Goal: Use online tool/utility: Utilize a website feature to perform a specific function

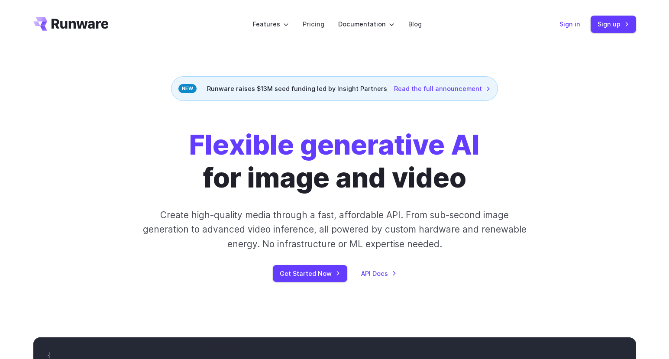
click at [565, 24] on link "Sign in" at bounding box center [569, 24] width 21 height 10
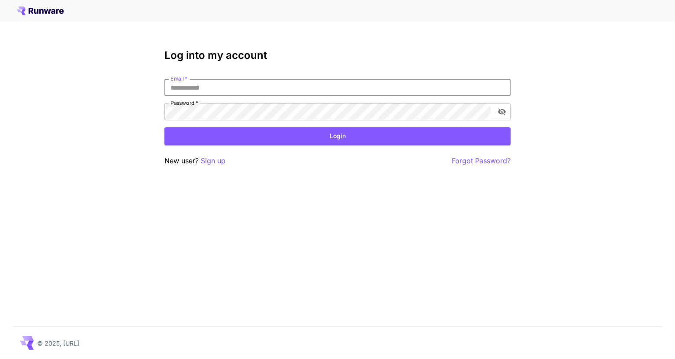
click at [224, 88] on input "Email   *" at bounding box center [338, 87] width 346 height 17
type input "**********"
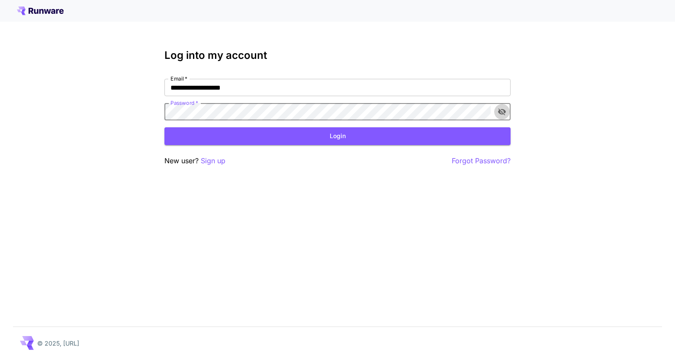
click at [502, 110] on icon "toggle password visibility" at bounding box center [502, 111] width 9 height 9
click at [503, 110] on icon "toggle password visibility" at bounding box center [502, 111] width 9 height 9
click at [377, 130] on button "Login" at bounding box center [338, 136] width 346 height 18
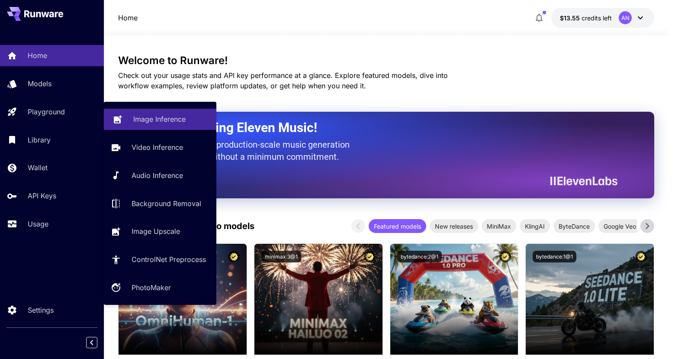
click at [146, 120] on p "Image Inference" at bounding box center [159, 119] width 52 height 10
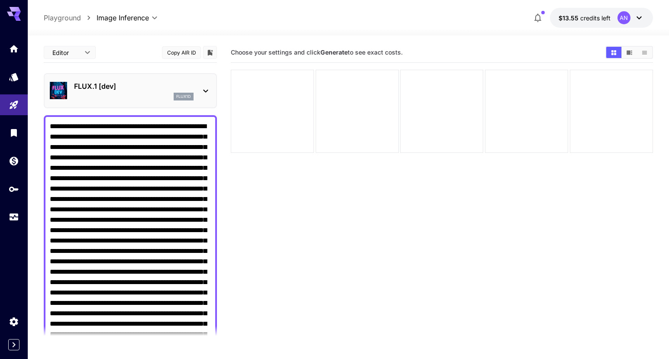
type textarea "**********"
click at [168, 85] on p "FLUX.1 [dev]" at bounding box center [133, 86] width 119 height 10
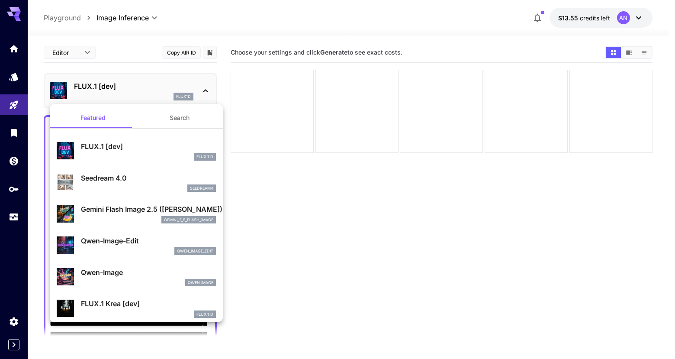
click at [114, 176] on p "Seedream 4.0" at bounding box center [148, 178] width 135 height 10
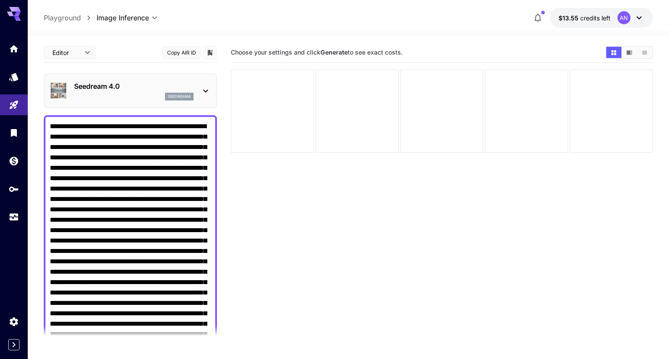
click at [253, 206] on section "Choose your settings and click Generate to see exact costs." at bounding box center [442, 221] width 422 height 359
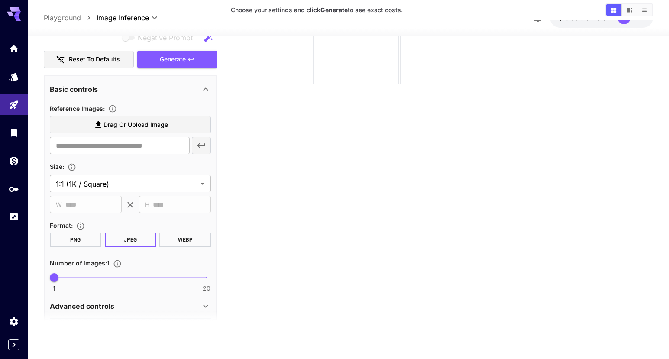
scroll to position [322, 0]
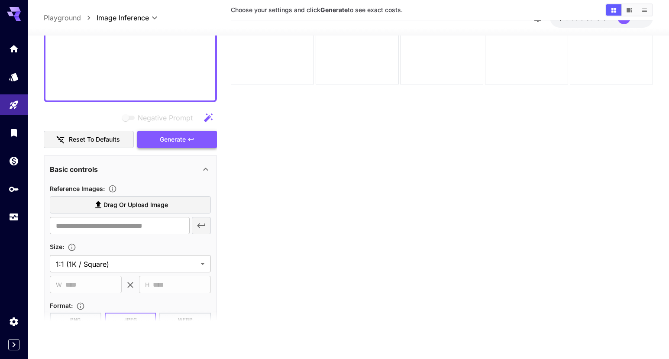
click at [183, 142] on span "Generate" at bounding box center [173, 139] width 26 height 11
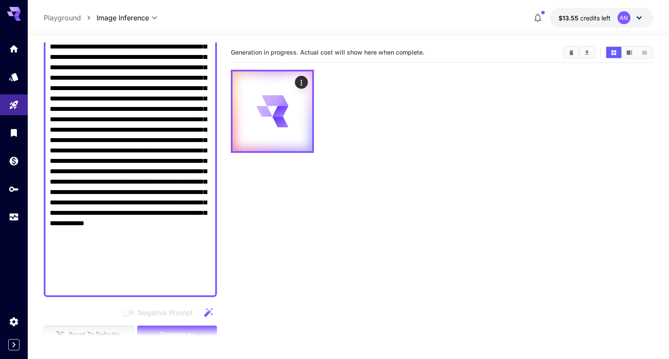
scroll to position [0, 0]
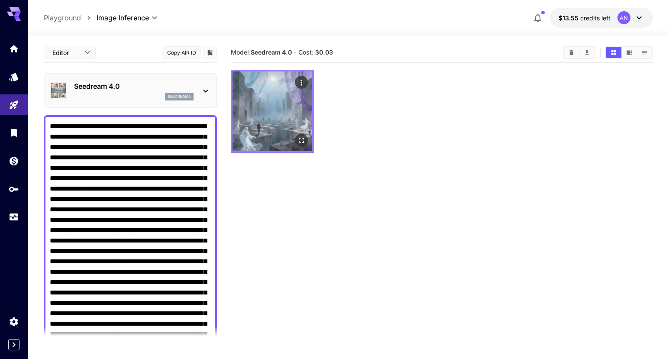
click at [289, 113] on img at bounding box center [272, 111] width 80 height 80
click at [302, 138] on icon "Open in fullscreen" at bounding box center [301, 140] width 9 height 9
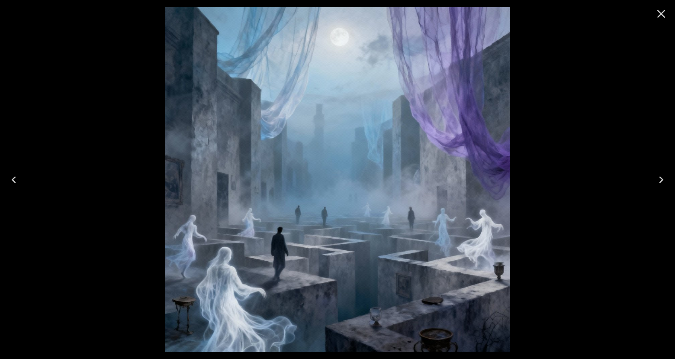
click at [662, 13] on icon "Close" at bounding box center [662, 14] width 8 height 8
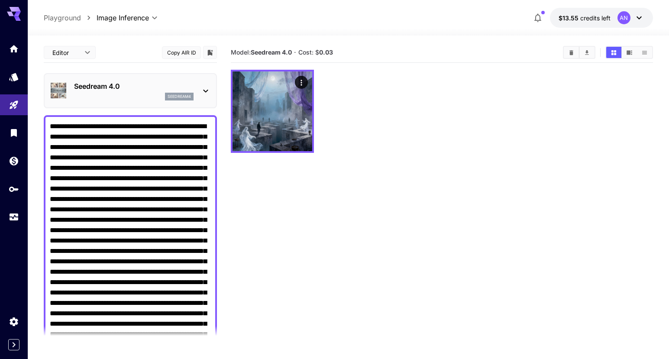
click at [205, 86] on icon at bounding box center [205, 91] width 10 height 10
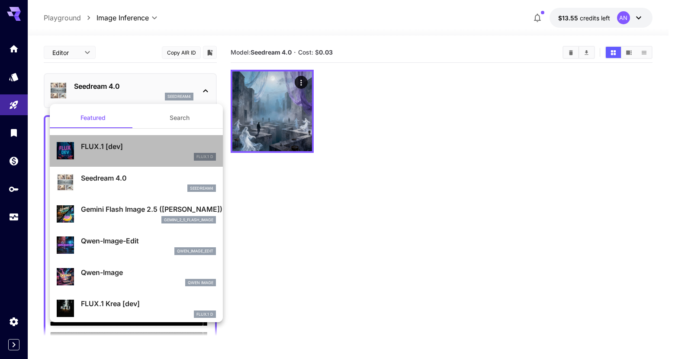
click at [146, 150] on p "FLUX.1 [dev]" at bounding box center [148, 146] width 135 height 10
type input "**********"
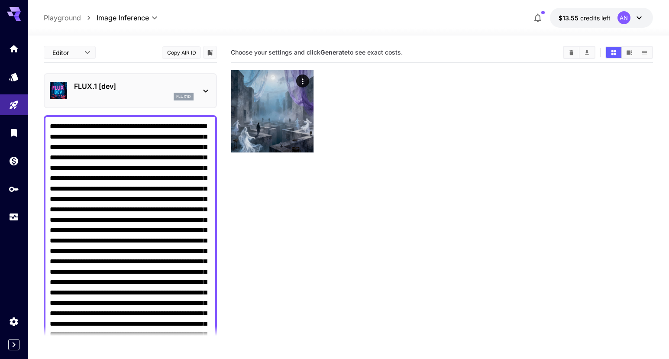
click at [258, 214] on section "Choose your settings and click Generate to see exact costs." at bounding box center [442, 221] width 422 height 359
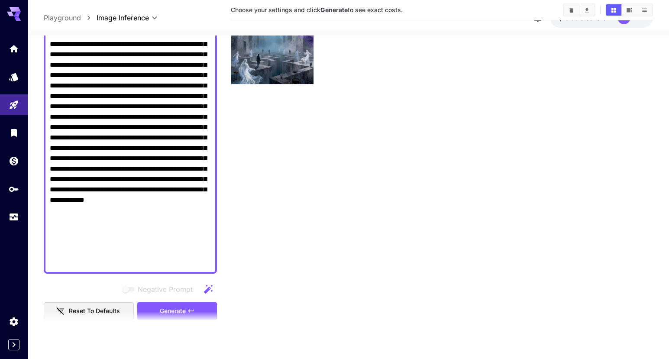
scroll to position [366, 0]
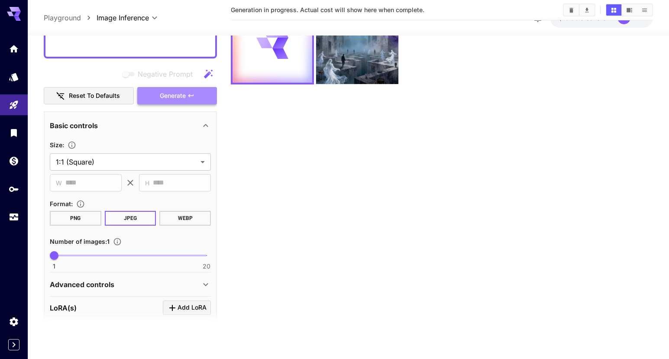
click at [176, 100] on span "Generate" at bounding box center [173, 95] width 26 height 11
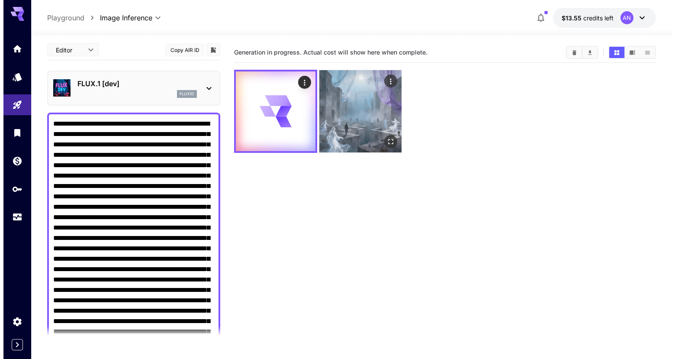
scroll to position [0, 0]
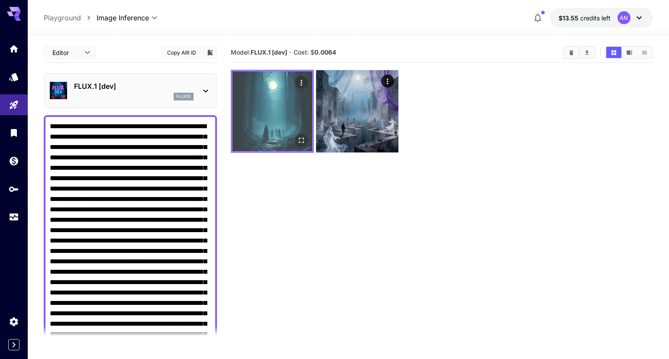
click at [284, 118] on img at bounding box center [272, 111] width 80 height 80
click at [300, 141] on icon "Open in fullscreen" at bounding box center [301, 140] width 9 height 9
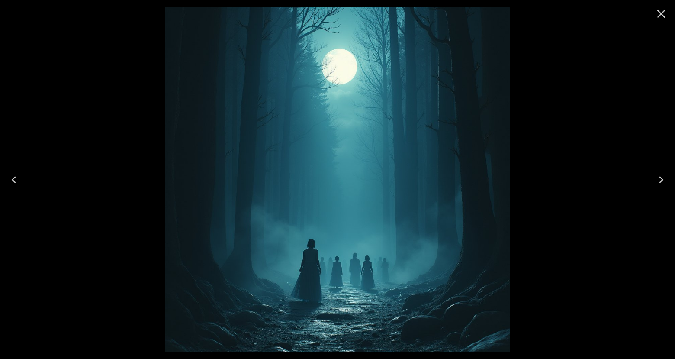
click at [660, 12] on icon "Close" at bounding box center [662, 14] width 8 height 8
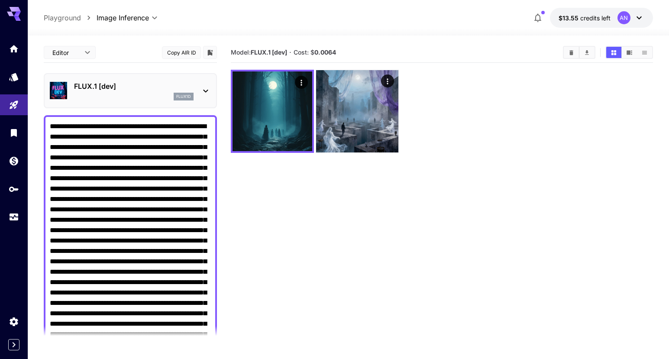
click at [180, 85] on p "FLUX.1 [dev]" at bounding box center [133, 86] width 119 height 10
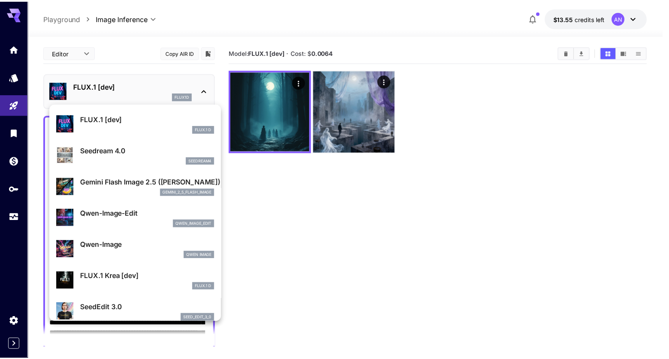
scroll to position [31, 0]
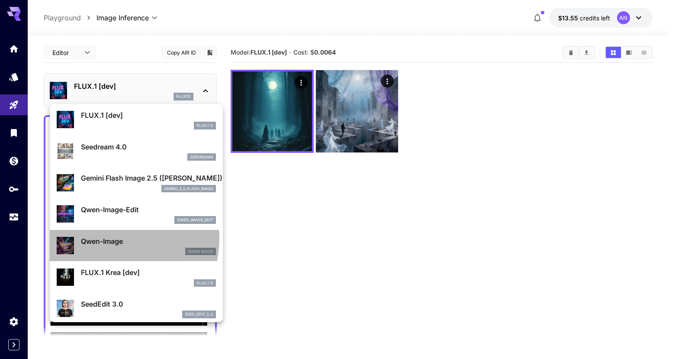
click at [112, 239] on p "Qwen-Image" at bounding box center [148, 241] width 135 height 10
type input "**"
type input "***"
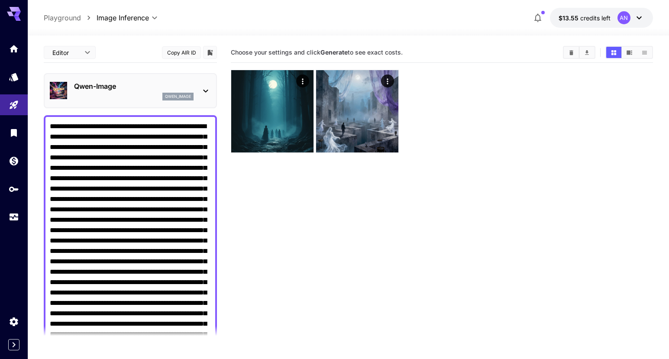
click at [258, 207] on section "Choose your settings and click Generate to see exact costs." at bounding box center [442, 221] width 422 height 359
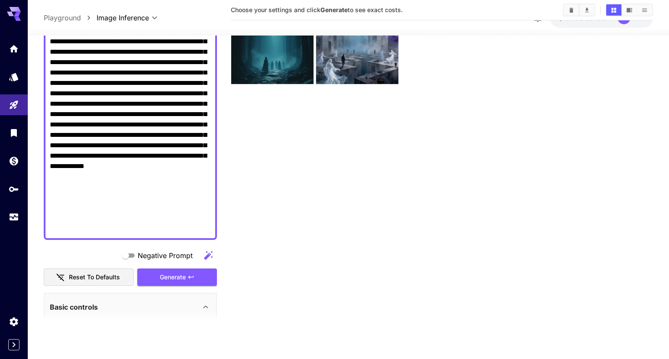
scroll to position [376, 0]
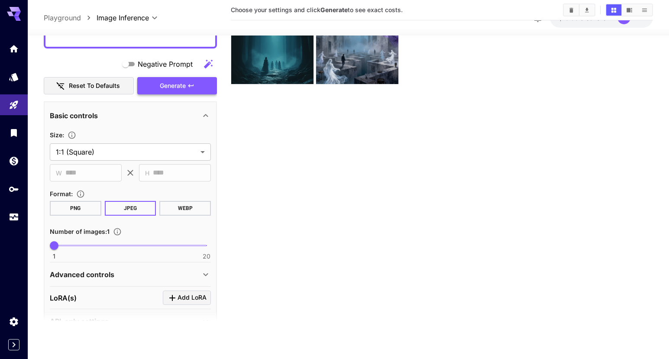
click at [176, 88] on span "Generate" at bounding box center [173, 86] width 26 height 11
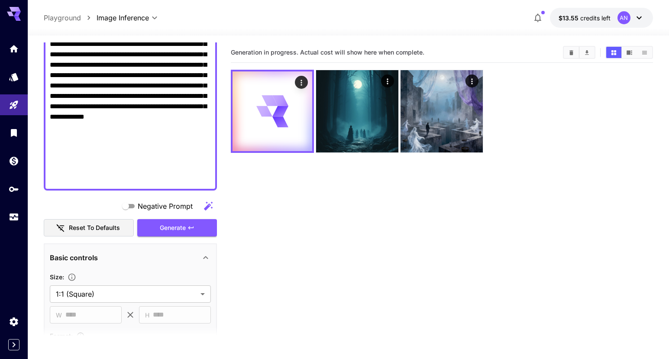
scroll to position [46, 0]
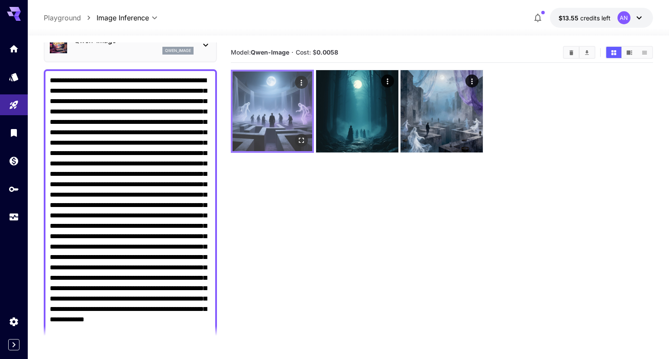
click at [258, 101] on img at bounding box center [272, 111] width 80 height 80
click at [302, 137] on icon "Open in fullscreen" at bounding box center [301, 140] width 9 height 9
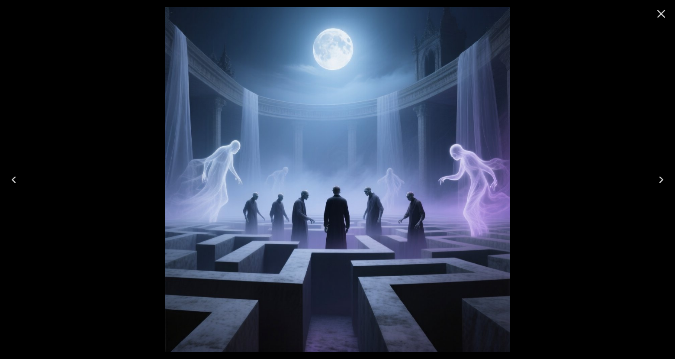
click at [660, 13] on icon "Close" at bounding box center [662, 14] width 14 height 14
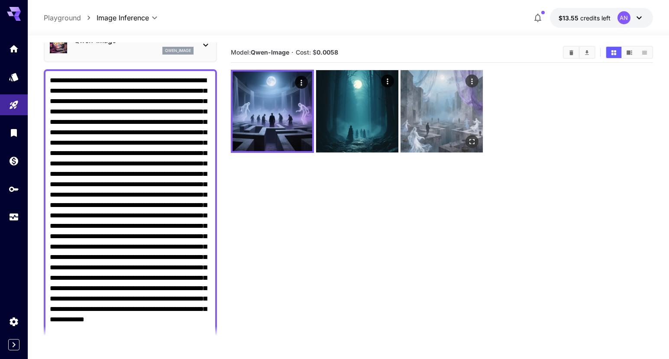
click at [436, 123] on img at bounding box center [441, 111] width 82 height 82
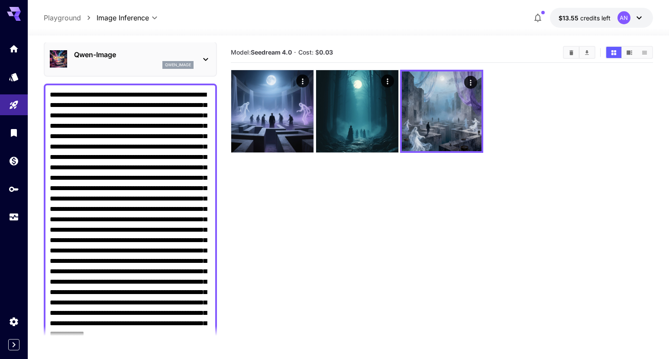
scroll to position [28, 0]
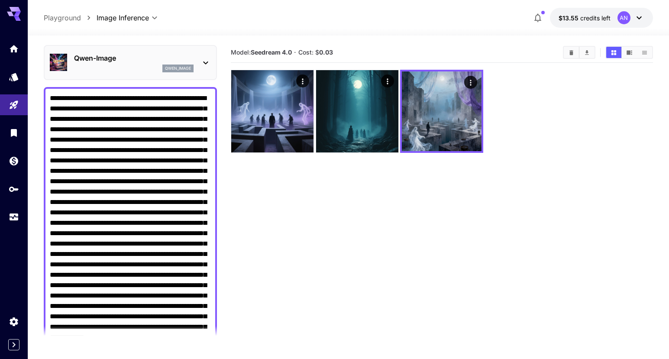
click at [121, 130] on textarea "Negative Prompt" at bounding box center [130, 249] width 161 height 312
click at [186, 153] on textarea "Negative Prompt" at bounding box center [130, 264] width 161 height 343
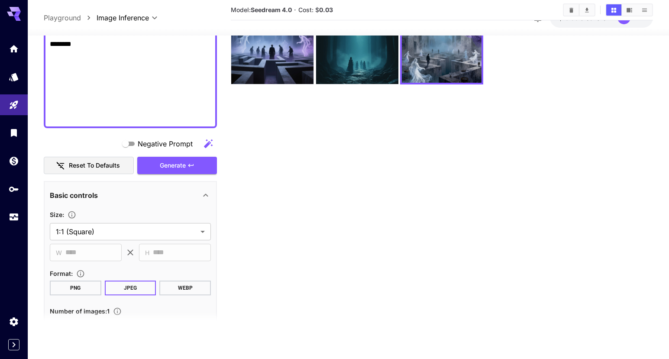
scroll to position [429, 0]
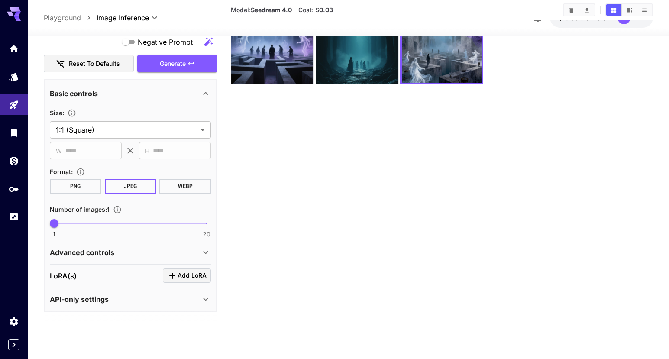
type textarea "**********"
click at [189, 275] on span "Add LoRA" at bounding box center [192, 276] width 29 height 11
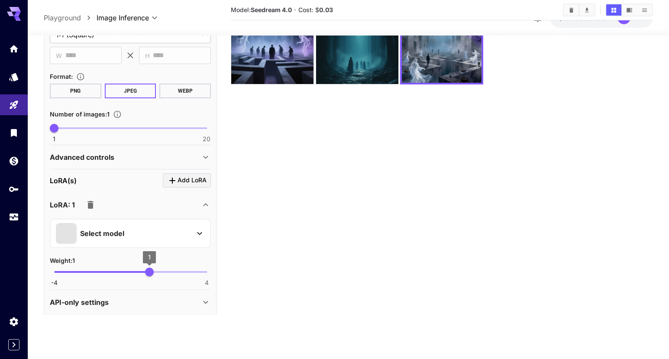
scroll to position [527, 0]
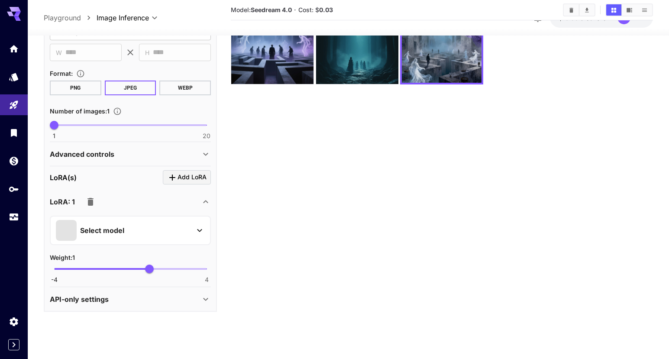
click at [136, 233] on div "Select model" at bounding box center [123, 230] width 135 height 21
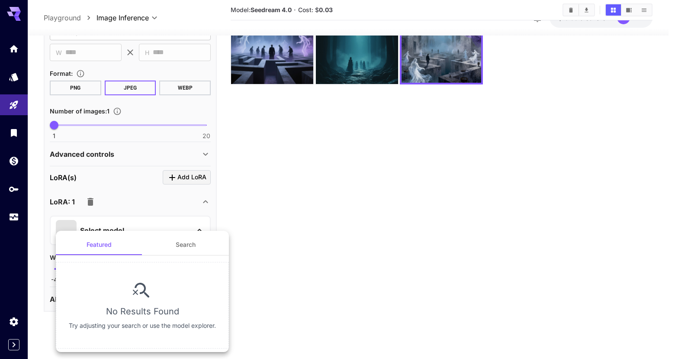
click at [192, 238] on button "Search" at bounding box center [185, 244] width 87 height 21
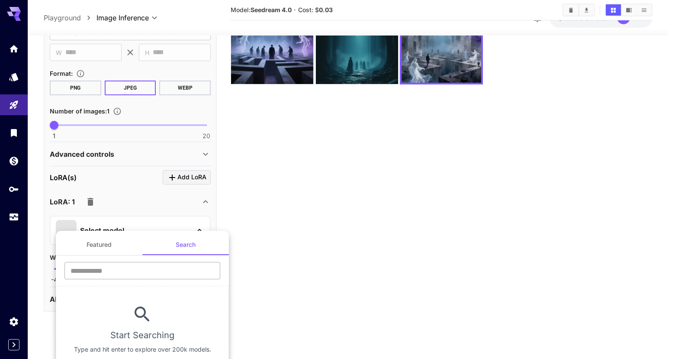
drag, startPoint x: 122, startPoint y: 275, endPoint x: 121, endPoint y: 270, distance: 4.8
click at [122, 275] on input "text" at bounding box center [143, 270] width 156 height 17
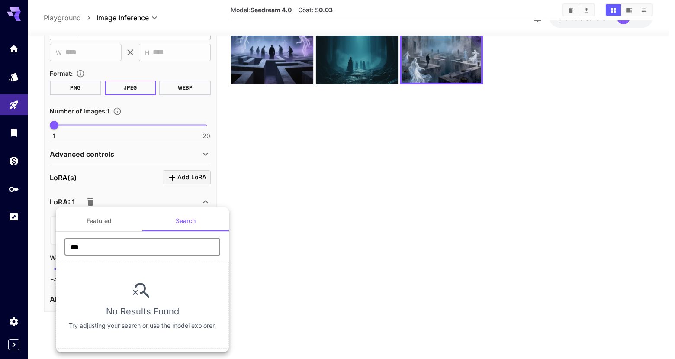
type input "****"
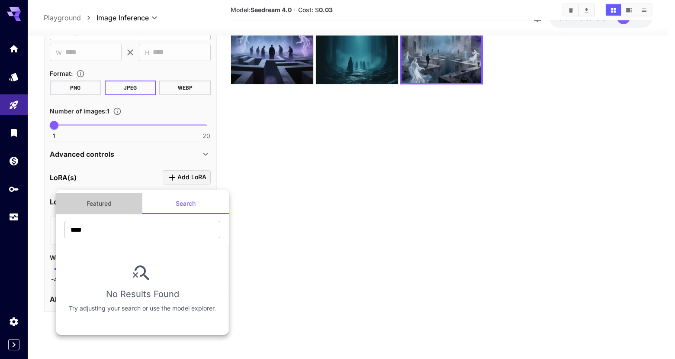
click at [107, 206] on button "Featured" at bounding box center [99, 203] width 87 height 21
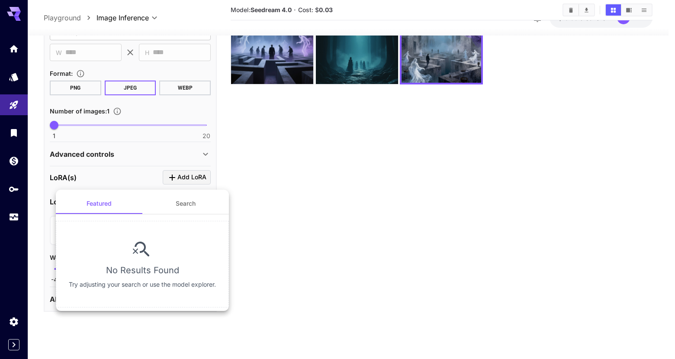
click at [197, 201] on button "Search" at bounding box center [185, 203] width 87 height 21
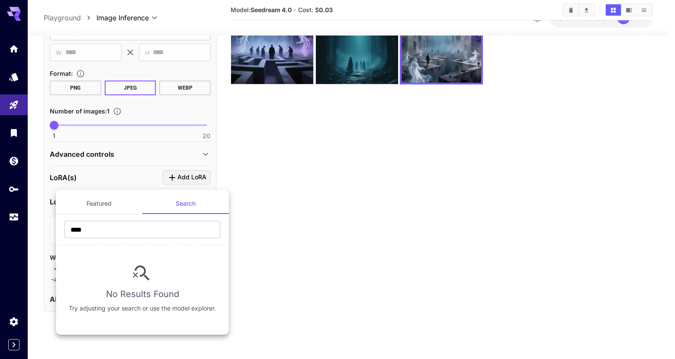
click at [310, 204] on div at bounding box center [337, 179] width 675 height 359
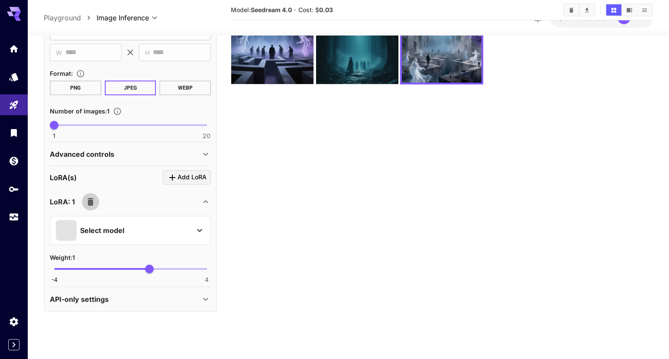
drag, startPoint x: 92, startPoint y: 201, endPoint x: 154, endPoint y: 212, distance: 62.3
click at [93, 201] on icon "button" at bounding box center [90, 202] width 6 height 8
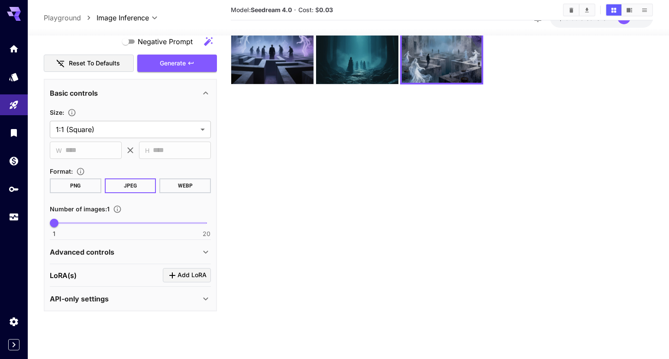
scroll to position [429, 0]
click at [133, 250] on div "Advanced controls" at bounding box center [125, 252] width 151 height 10
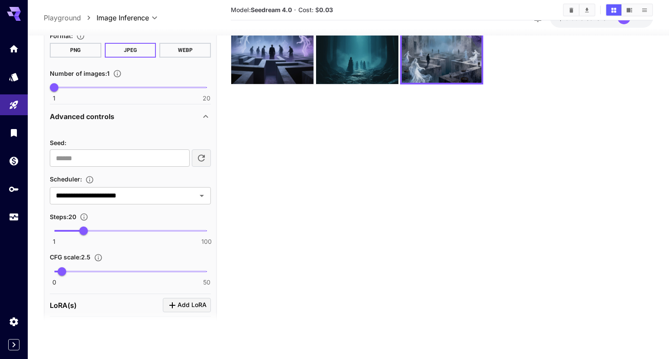
scroll to position [567, 0]
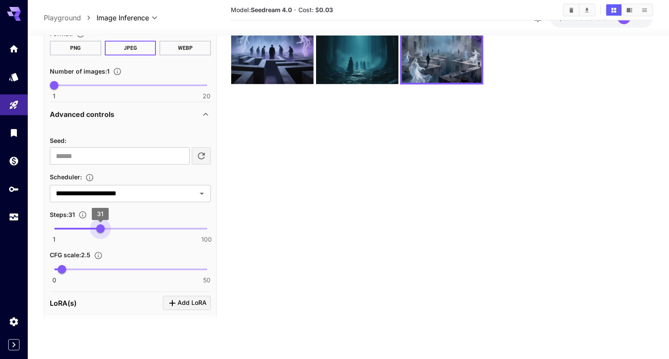
type input "**"
drag, startPoint x: 93, startPoint y: 232, endPoint x: 101, endPoint y: 234, distance: 8.4
click at [101, 233] on span "31" at bounding box center [100, 228] width 9 height 9
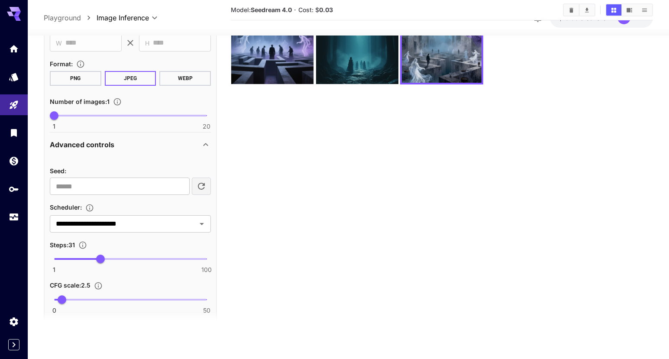
scroll to position [487, 0]
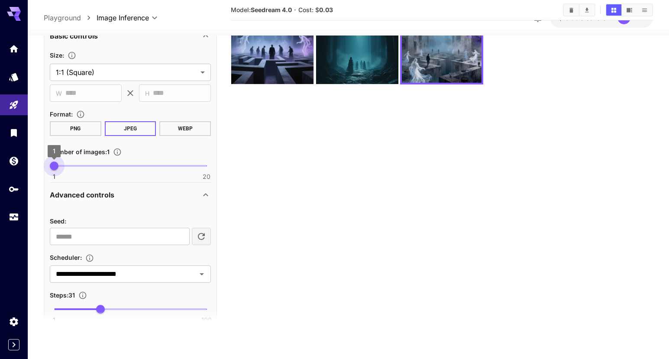
type input "*"
click at [59, 162] on span "2" at bounding box center [62, 165] width 9 height 9
click at [263, 181] on section "Model: Seedream 4.0 · Cost: $ 0.03" at bounding box center [442, 153] width 422 height 359
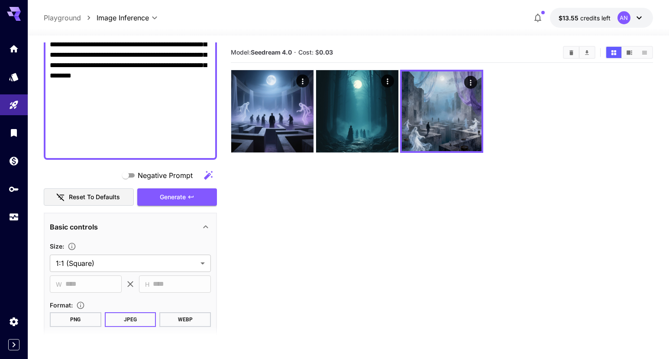
scroll to position [298, 0]
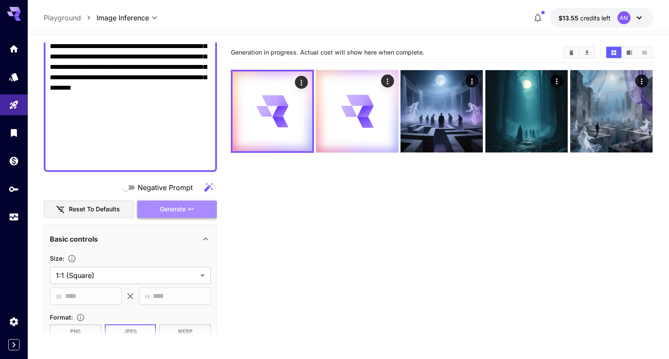
click at [162, 214] on span "Generate" at bounding box center [173, 209] width 26 height 11
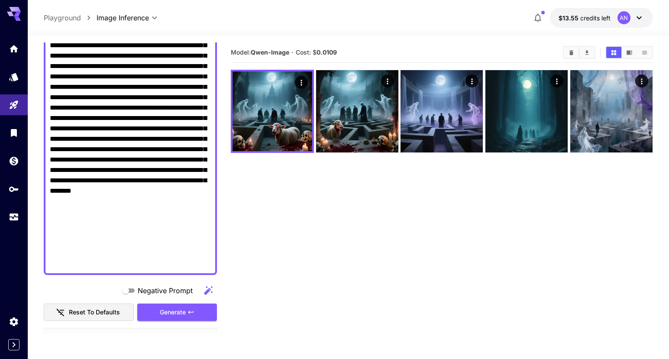
scroll to position [18, 0]
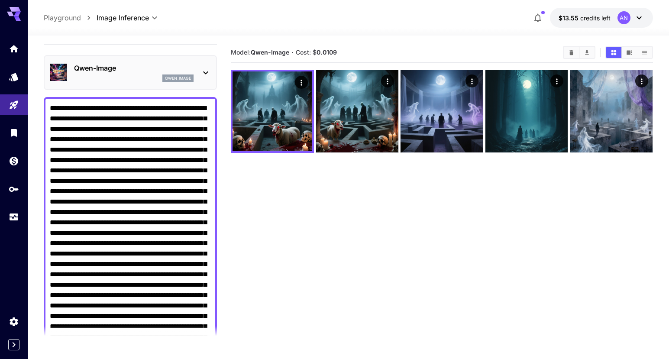
click at [190, 76] on p "qwen_image" at bounding box center [178, 78] width 26 height 6
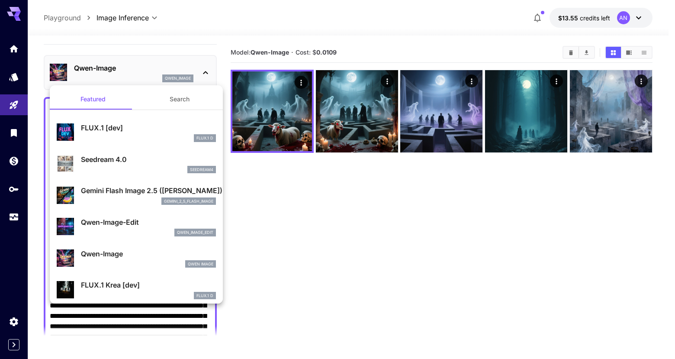
click at [112, 157] on p "Seedream 4.0" at bounding box center [148, 159] width 135 height 10
type input "**********"
type input "*"
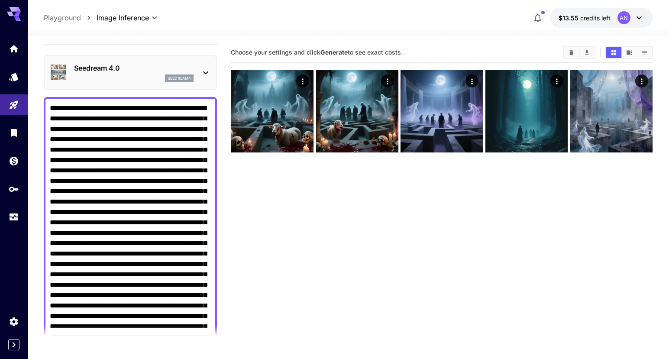
click at [246, 202] on section "Choose your settings and click Generate to see exact costs." at bounding box center [442, 221] width 422 height 359
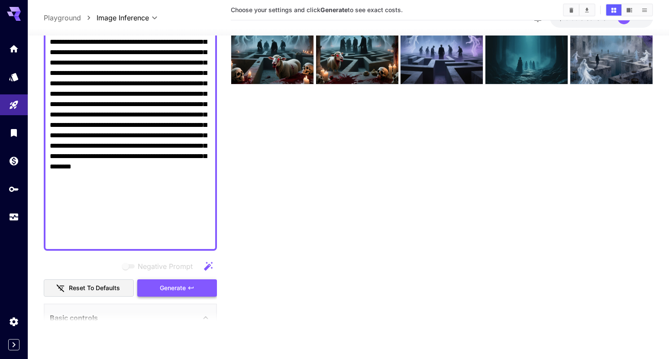
scroll to position [220, 0]
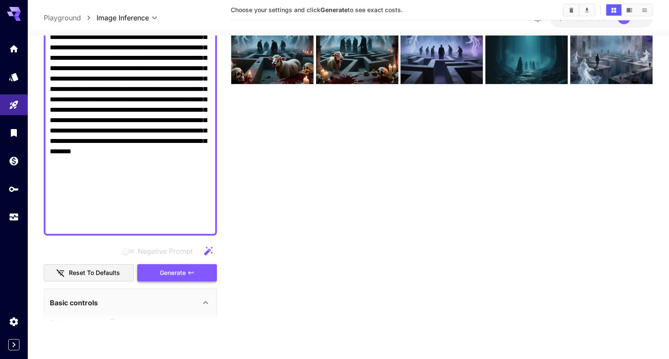
click at [175, 271] on span "Generate" at bounding box center [173, 273] width 26 height 11
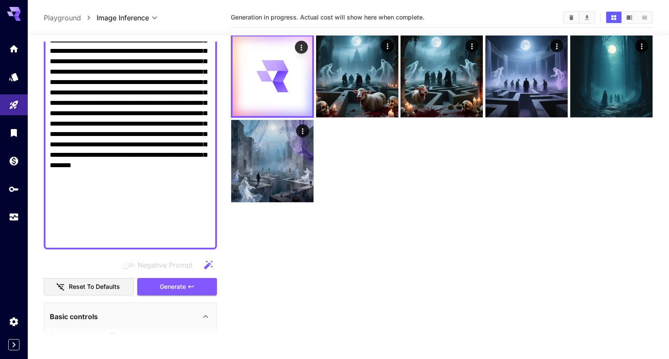
scroll to position [0, 0]
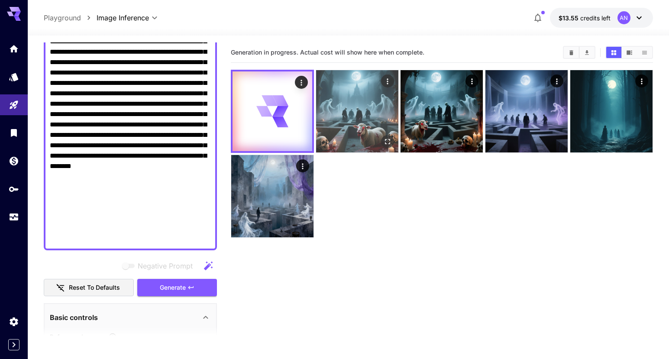
click at [368, 113] on img at bounding box center [357, 111] width 82 height 82
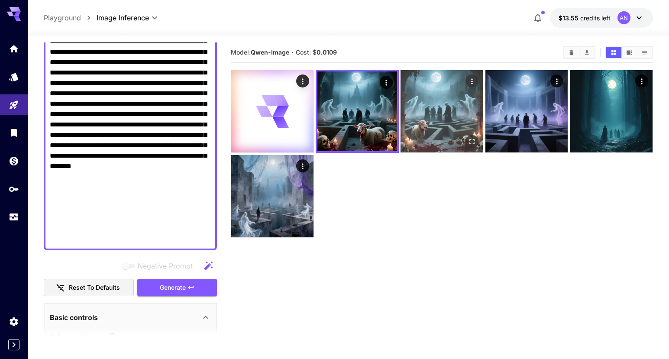
click at [444, 123] on img at bounding box center [441, 111] width 82 height 82
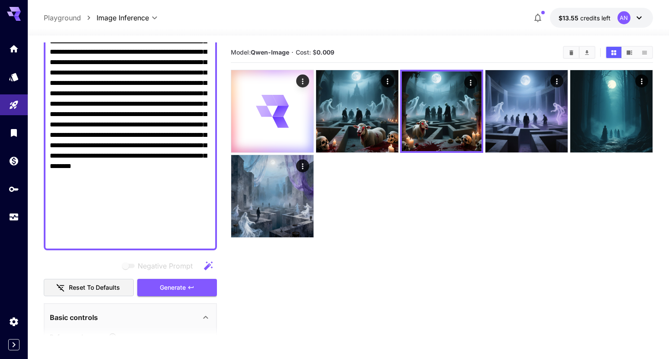
click at [435, 199] on div at bounding box center [442, 154] width 422 height 168
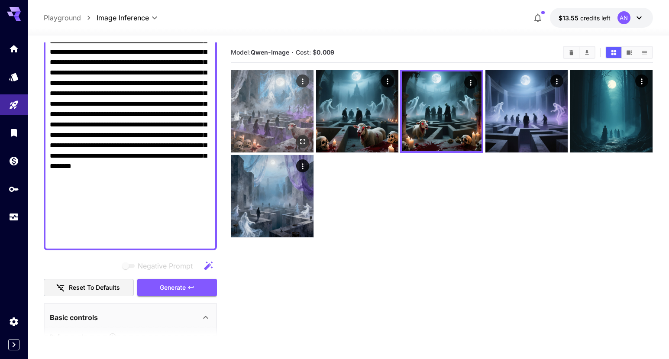
click at [269, 107] on img at bounding box center [272, 111] width 82 height 82
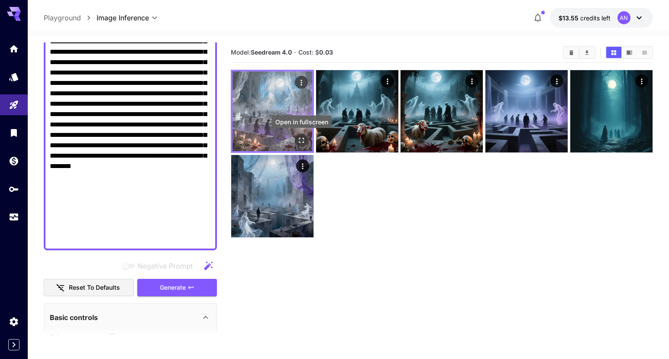
click at [295, 140] on button "Open in fullscreen" at bounding box center [301, 140] width 13 height 13
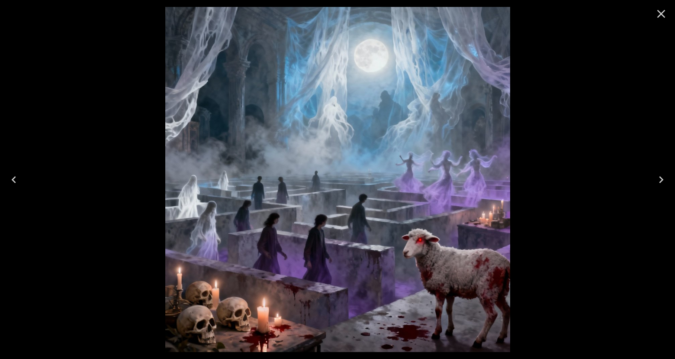
click at [664, 14] on icon "Close" at bounding box center [662, 14] width 14 height 14
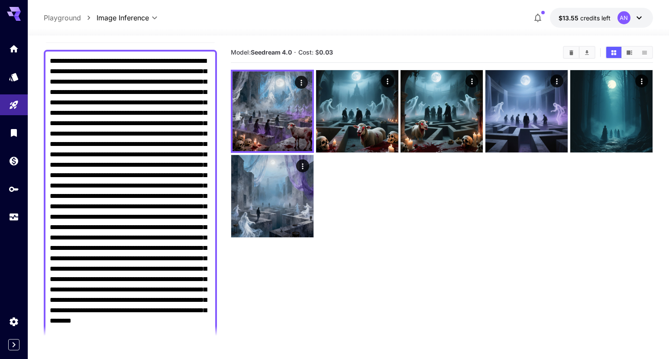
scroll to position [15, 0]
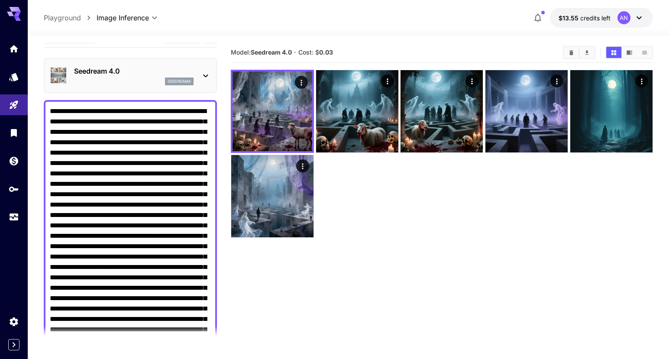
click at [203, 165] on textarea "Negative Prompt" at bounding box center [130, 277] width 161 height 343
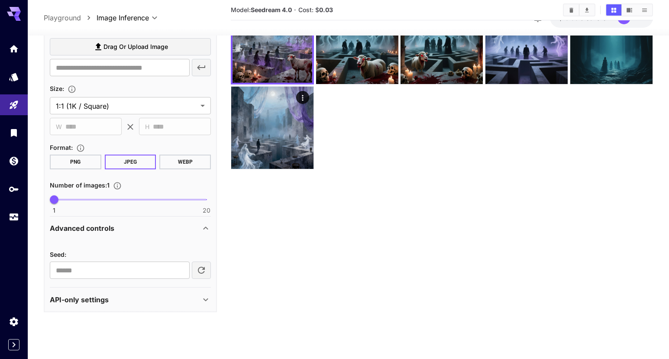
scroll to position [533, 0]
type textarea "**********"
drag, startPoint x: 54, startPoint y: 200, endPoint x: 62, endPoint y: 199, distance: 8.7
click at [62, 199] on span "2" at bounding box center [62, 199] width 9 height 9
click at [330, 238] on section "Model: Seedream 4.0 · Cost: $ 0.03" at bounding box center [442, 153] width 422 height 359
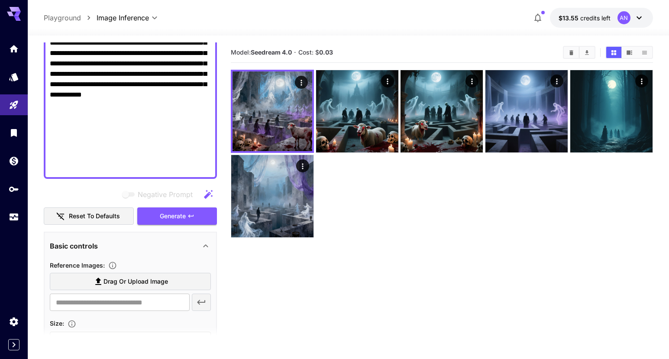
scroll to position [289, 0]
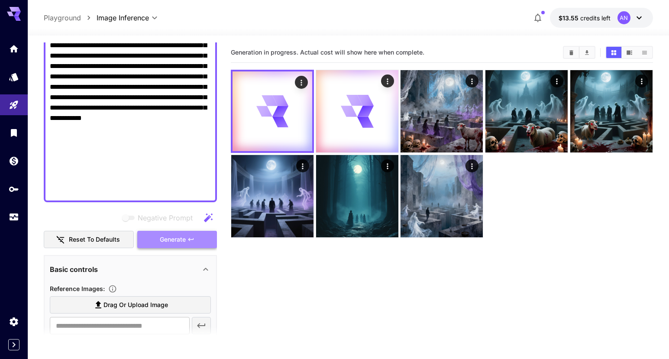
click at [184, 245] on button "Generate" at bounding box center [177, 240] width 80 height 18
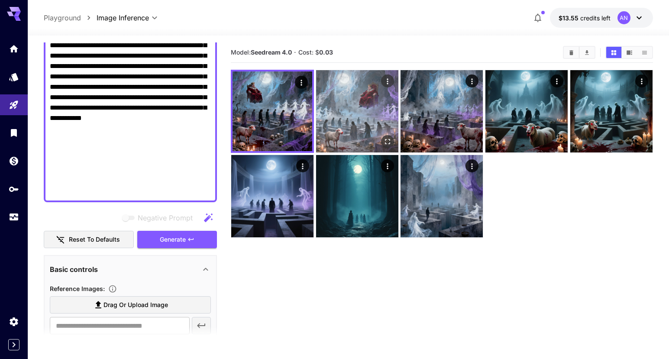
click at [374, 110] on img at bounding box center [357, 111] width 82 height 82
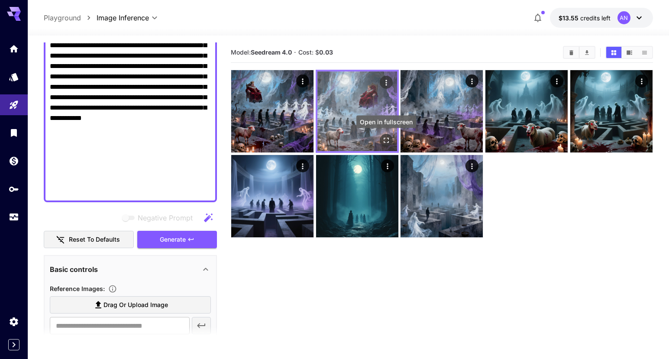
click at [388, 139] on icon "Open in fullscreen" at bounding box center [386, 140] width 5 height 5
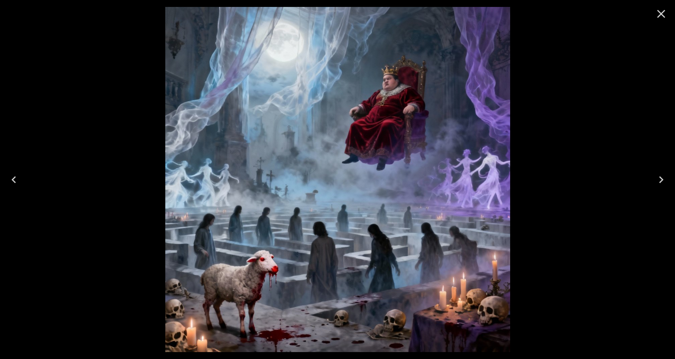
click at [660, 16] on icon "Close" at bounding box center [662, 14] width 14 height 14
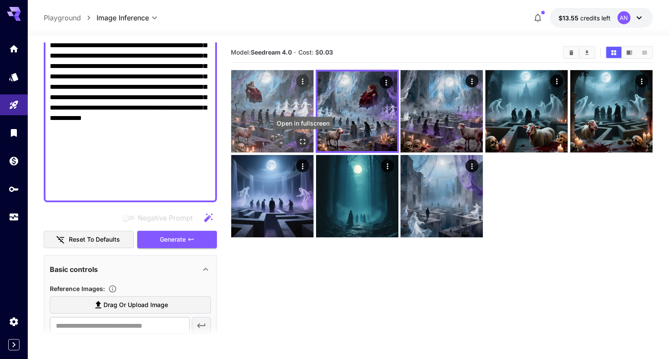
click at [305, 142] on icon "Open in fullscreen" at bounding box center [302, 141] width 5 height 5
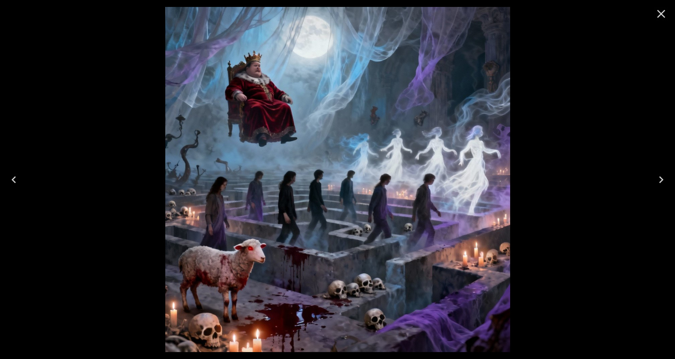
click at [662, 14] on icon "Close" at bounding box center [662, 14] width 14 height 14
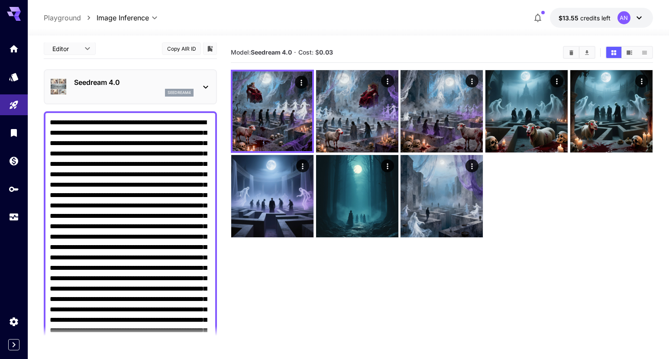
scroll to position [0, 0]
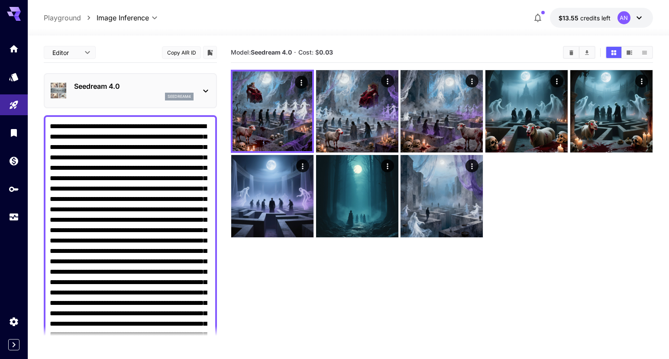
click at [206, 89] on icon at bounding box center [205, 91] width 10 height 10
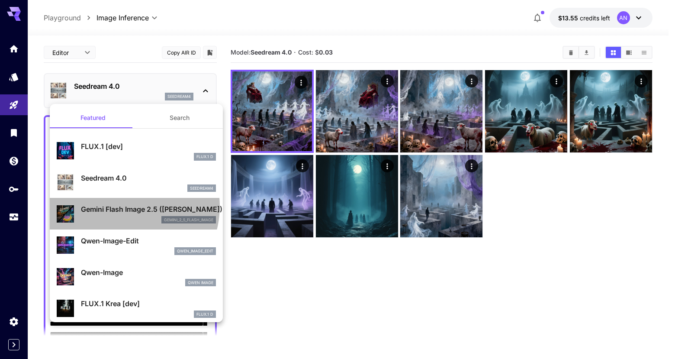
click at [124, 206] on p "Gemini Flash Image 2.5 ([PERSON_NAME])" at bounding box center [148, 209] width 135 height 10
type input "*"
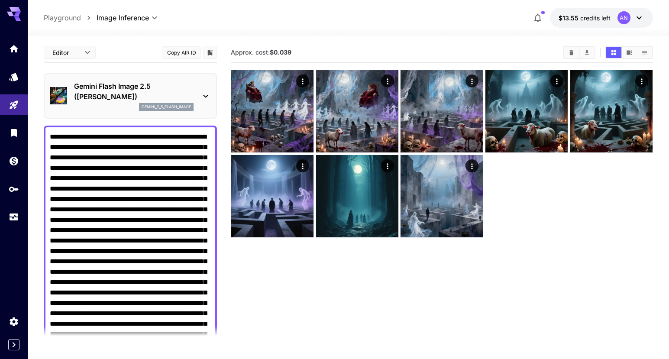
click at [295, 298] on section "Approx. cost: $0.039" at bounding box center [442, 221] width 422 height 359
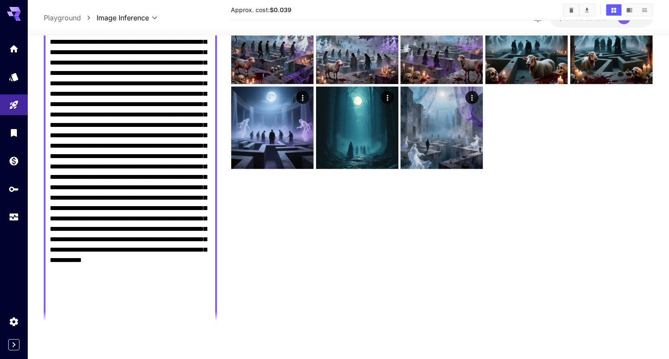
scroll to position [363, 0]
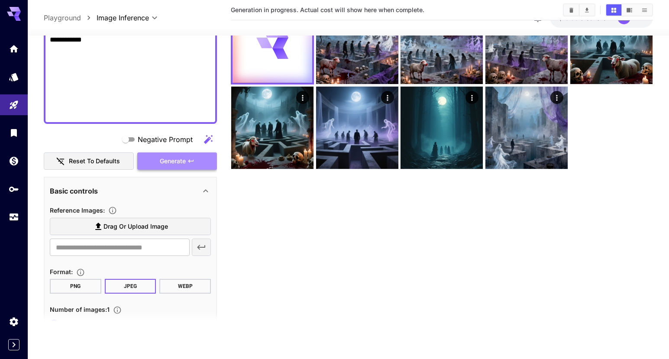
click at [174, 165] on span "Generate" at bounding box center [173, 161] width 26 height 11
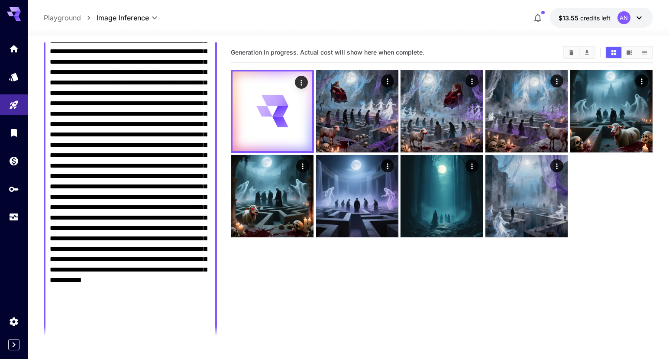
scroll to position [0, 0]
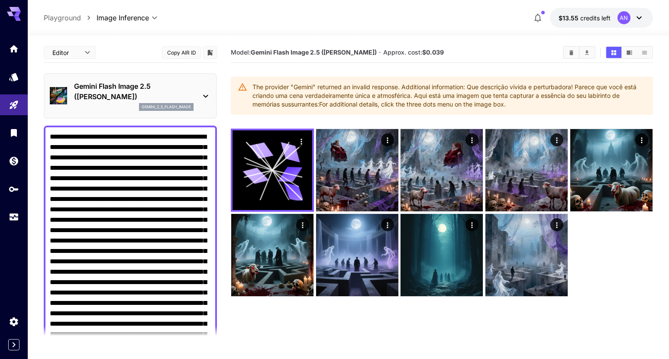
click at [150, 88] on p "Gemini Flash Image 2.5 ([PERSON_NAME])" at bounding box center [133, 91] width 119 height 21
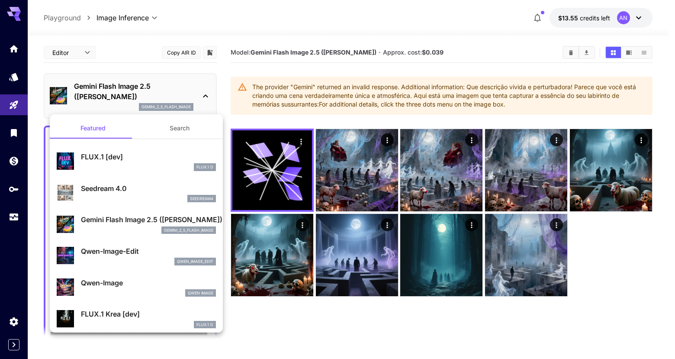
click at [147, 161] on p "FLUX.1 [dev]" at bounding box center [148, 157] width 135 height 10
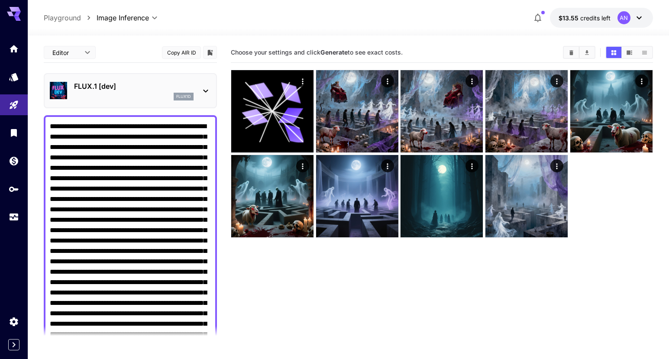
click at [242, 272] on section "Choose your settings and click Generate to see exact costs." at bounding box center [442, 221] width 422 height 359
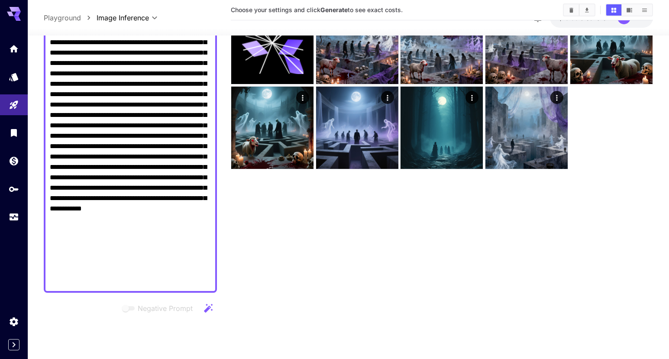
scroll to position [261, 0]
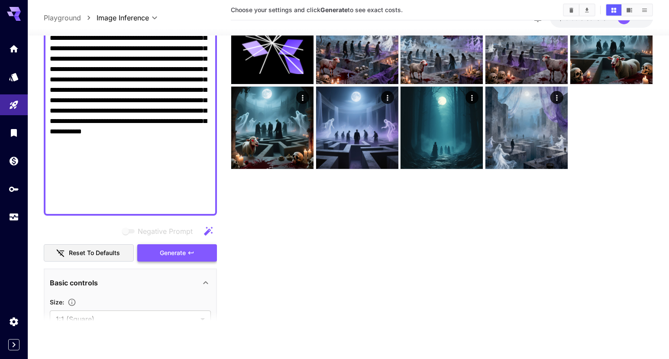
click at [172, 250] on span "Generate" at bounding box center [173, 253] width 26 height 11
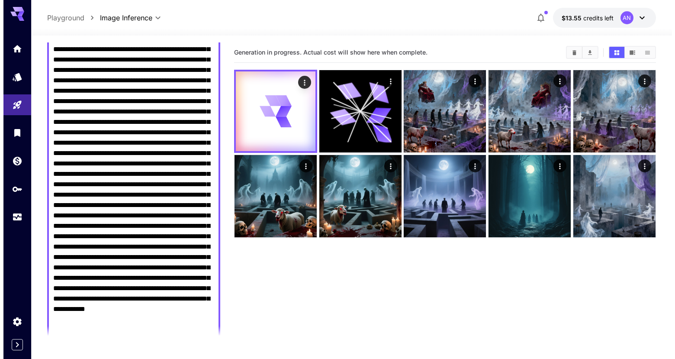
scroll to position [0, 0]
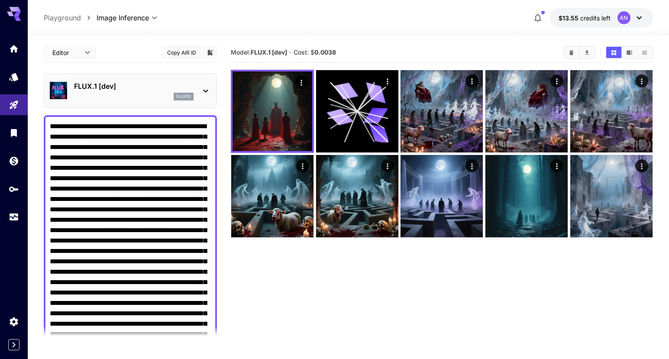
click at [205, 85] on div at bounding box center [205, 90] width 10 height 11
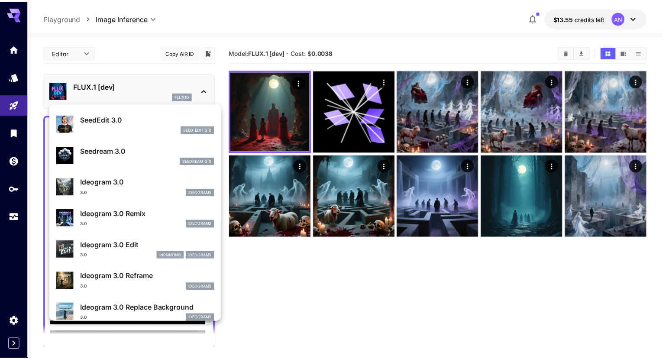
scroll to position [228, 0]
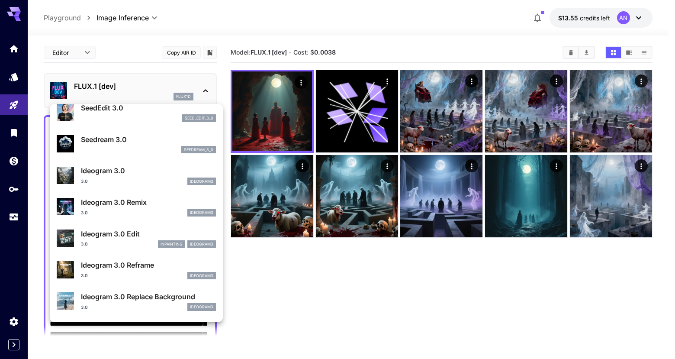
click at [144, 174] on p "Ideogram 3.0" at bounding box center [148, 170] width 135 height 10
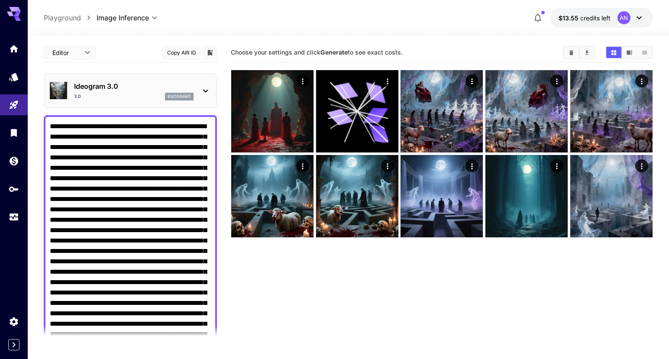
click at [249, 273] on section "Choose your settings and click Generate to see exact costs." at bounding box center [442, 221] width 422 height 359
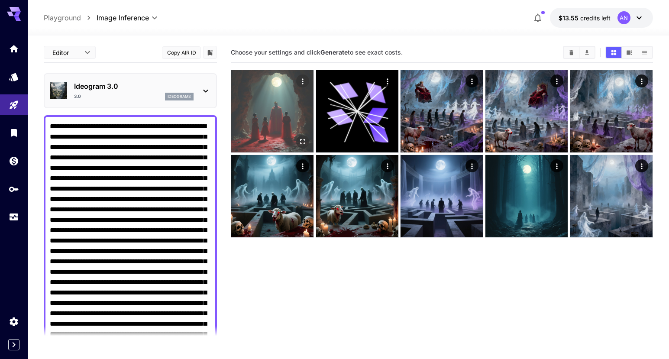
click at [281, 130] on img at bounding box center [272, 111] width 82 height 82
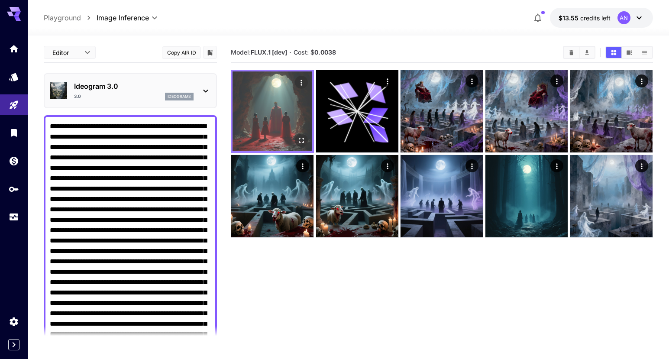
click at [270, 110] on img at bounding box center [272, 111] width 80 height 80
click at [302, 142] on icon "Open in fullscreen" at bounding box center [301, 140] width 9 height 9
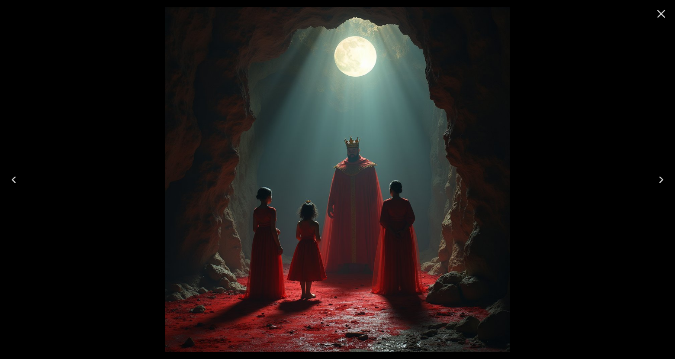
click at [661, 15] on icon "Close" at bounding box center [662, 14] width 8 height 8
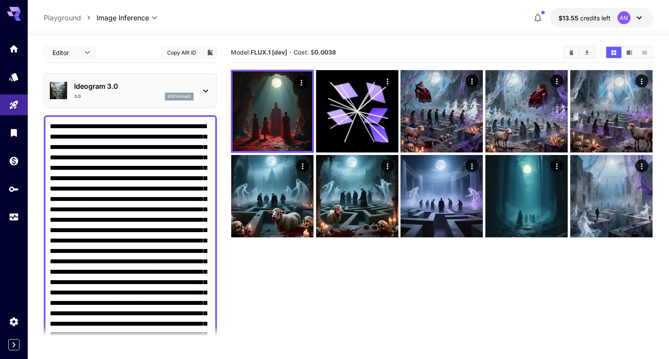
click at [245, 270] on section "Model: FLUX.1 [dev] · Cost: $ 0.0038" at bounding box center [442, 221] width 422 height 359
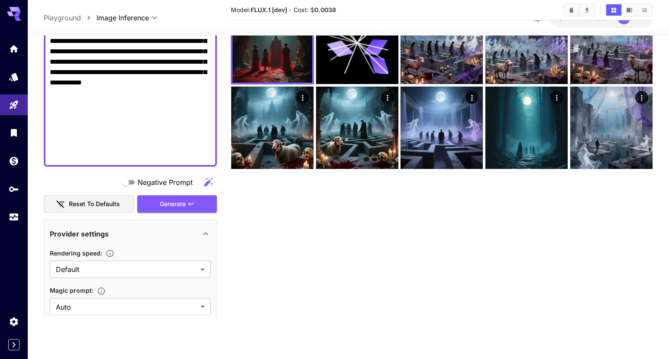
scroll to position [375, 0]
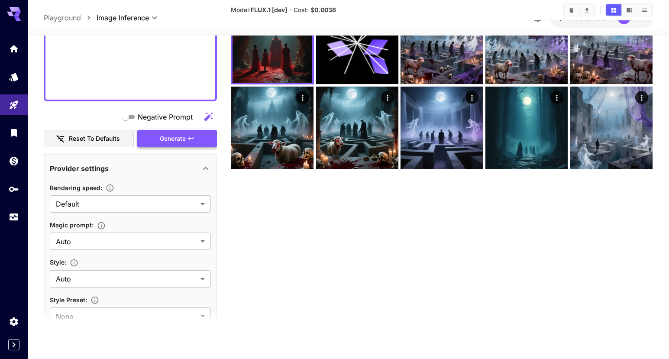
click at [188, 138] on icon "button" at bounding box center [190, 138] width 7 height 7
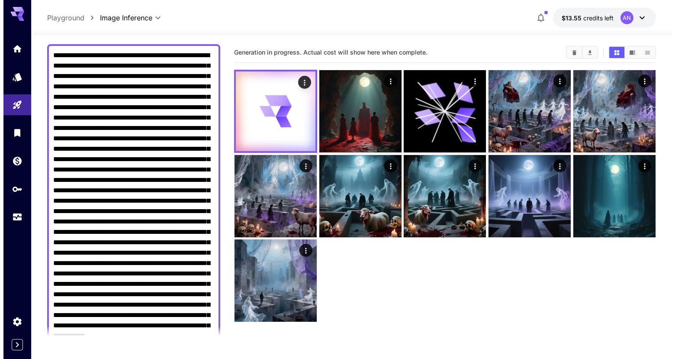
scroll to position [0, 0]
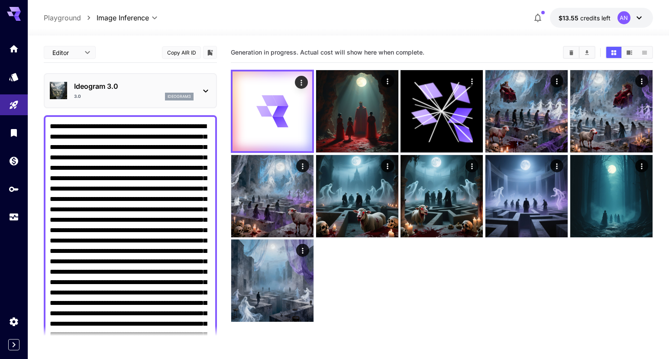
click at [196, 89] on div "Ideogram 3.0 3.0 ideogram3" at bounding box center [130, 90] width 161 height 26
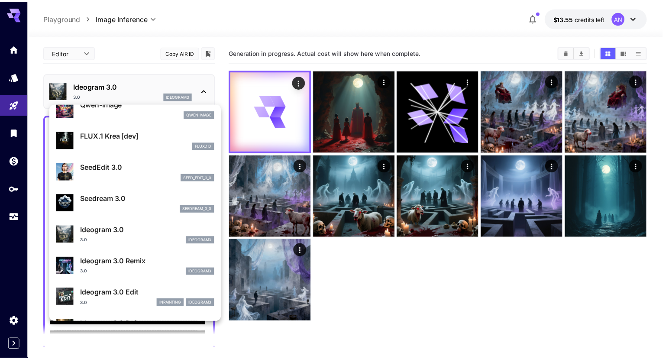
scroll to position [147, 0]
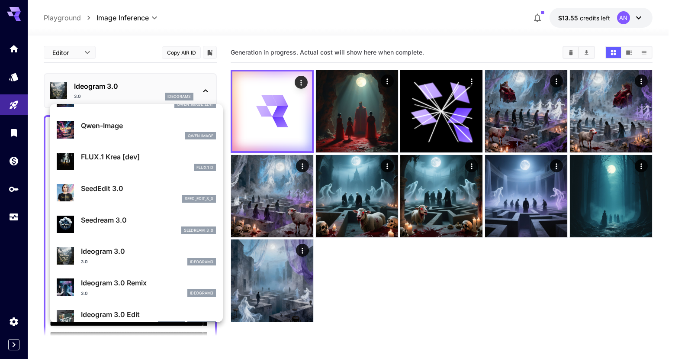
click at [125, 156] on p "FLUX.1 Krea [dev]" at bounding box center [148, 157] width 135 height 10
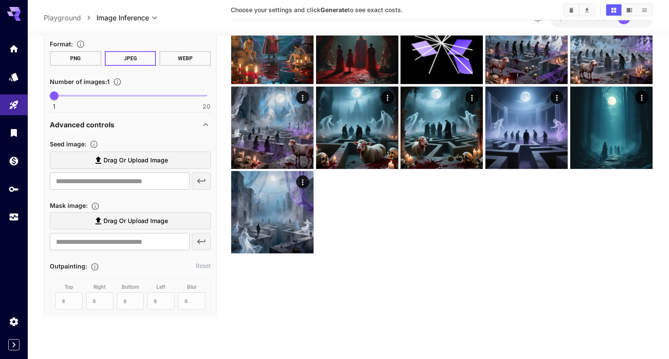
scroll to position [424, 0]
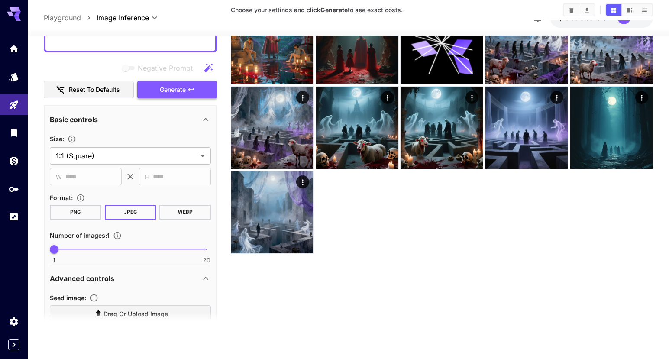
click at [178, 89] on span "Generate" at bounding box center [173, 89] width 26 height 11
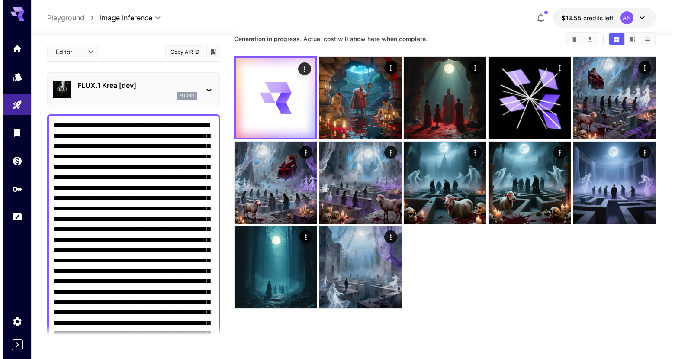
scroll to position [0, 0]
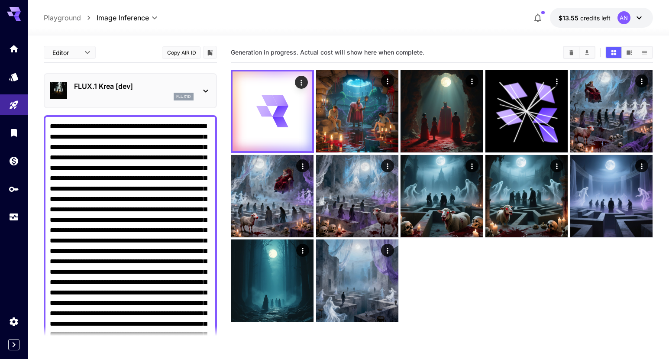
click at [111, 85] on p "FLUX.1 Krea [dev]" at bounding box center [133, 86] width 119 height 10
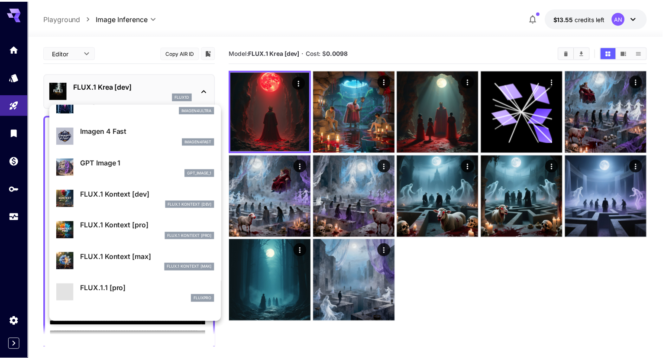
scroll to position [573, 0]
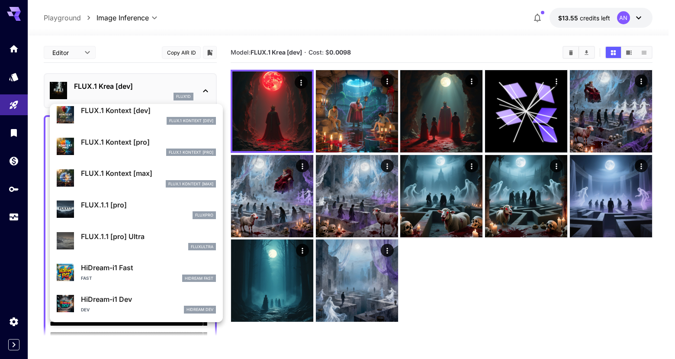
click at [135, 240] on p "FLUX.1.1 [pro] Ultra" at bounding box center [148, 236] width 135 height 10
type input "**********"
type input "****"
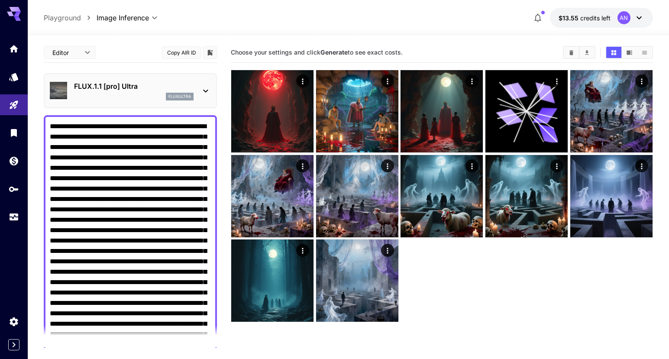
click at [224, 255] on main "**********" at bounding box center [348, 225] width 609 height 366
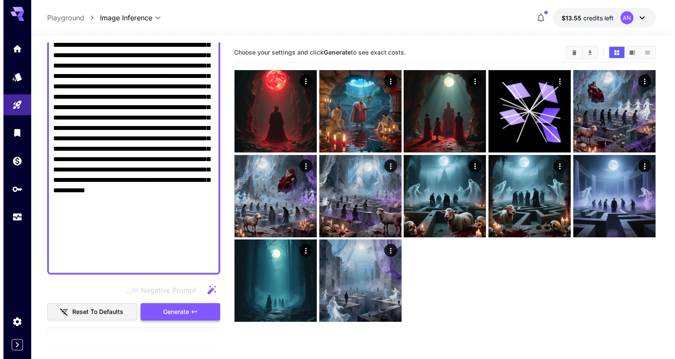
scroll to position [230, 0]
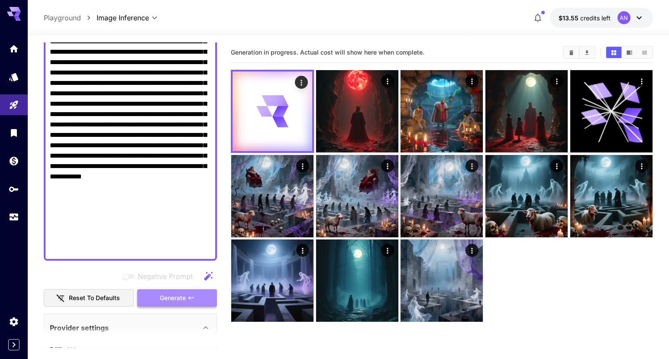
click at [158, 297] on button "Generate" at bounding box center [177, 298] width 80 height 18
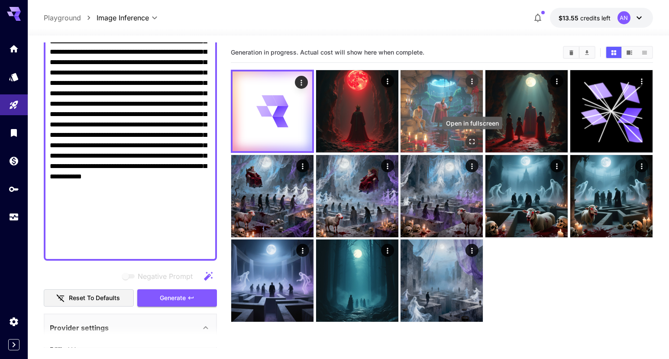
click at [474, 141] on icon "Open in fullscreen" at bounding box center [472, 141] width 9 height 9
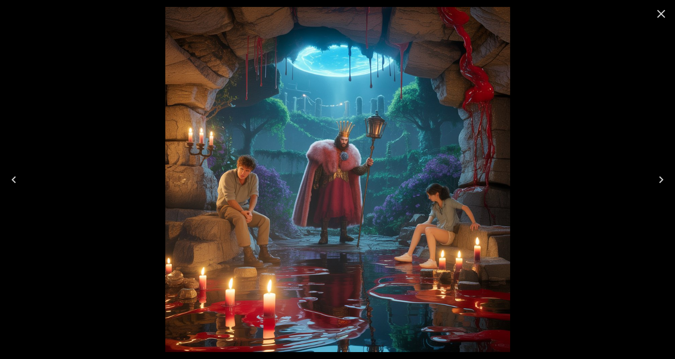
click at [659, 14] on icon "Close" at bounding box center [662, 14] width 14 height 14
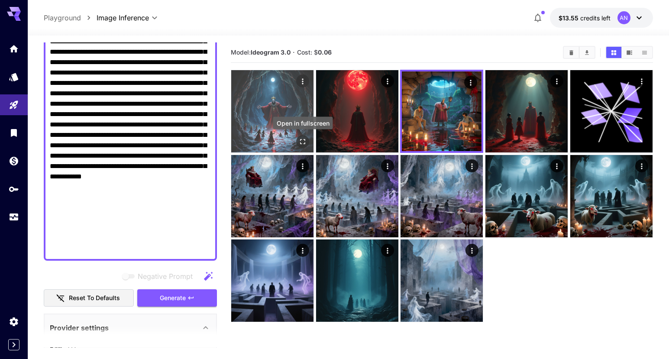
click at [300, 139] on icon "Open in fullscreen" at bounding box center [302, 141] width 5 height 5
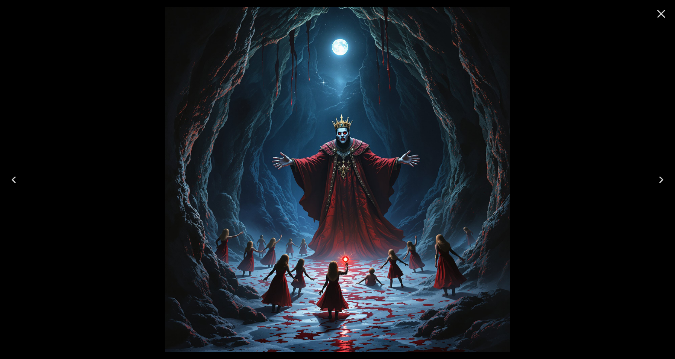
click at [662, 14] on icon "Close" at bounding box center [662, 14] width 8 height 8
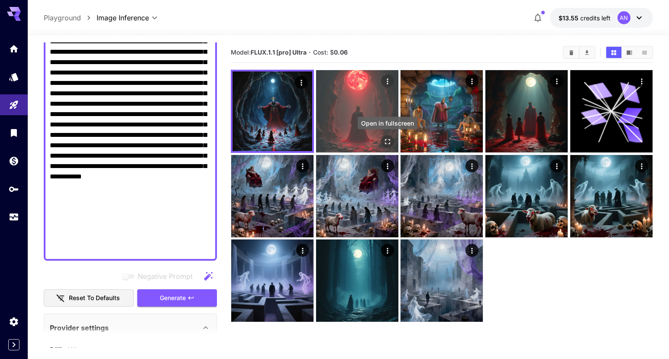
click at [387, 142] on icon "Open in fullscreen" at bounding box center [387, 141] width 9 height 9
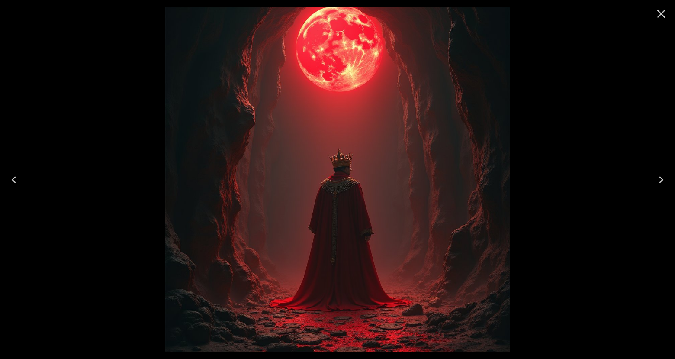
scroll to position [230, 0]
click at [662, 15] on icon "Close" at bounding box center [662, 14] width 8 height 8
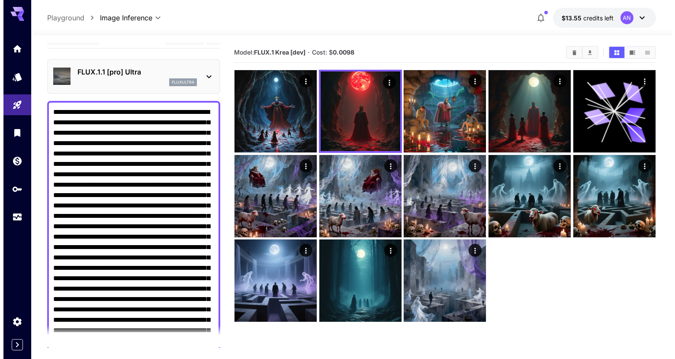
scroll to position [0, 0]
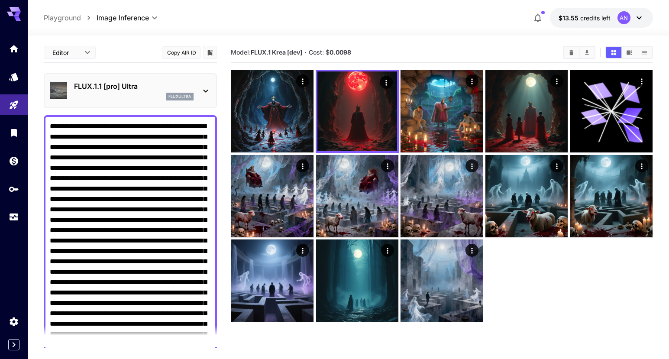
click at [146, 87] on p "FLUX.1.1 [pro] Ultra" at bounding box center [133, 86] width 119 height 10
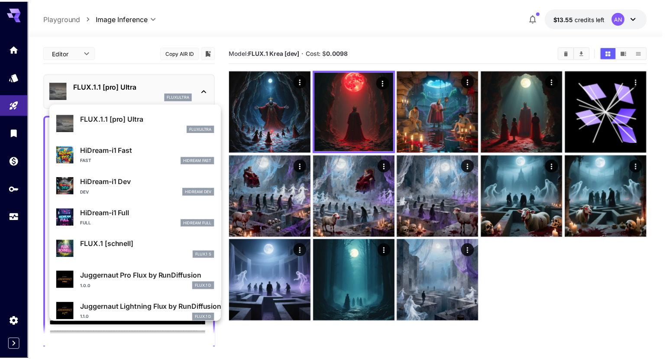
scroll to position [700, 0]
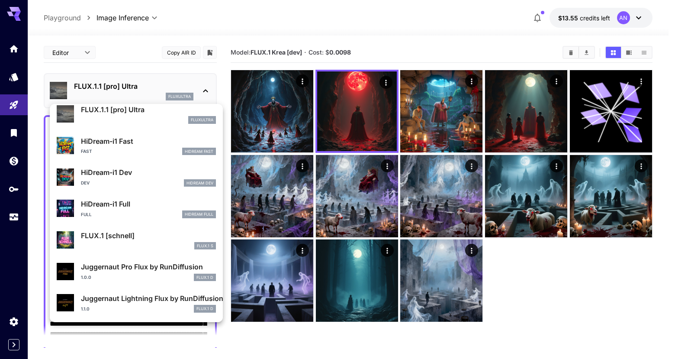
click at [137, 238] on p "FLUX.1 [schnell]" at bounding box center [148, 235] width 135 height 10
type input "**********"
type input "****"
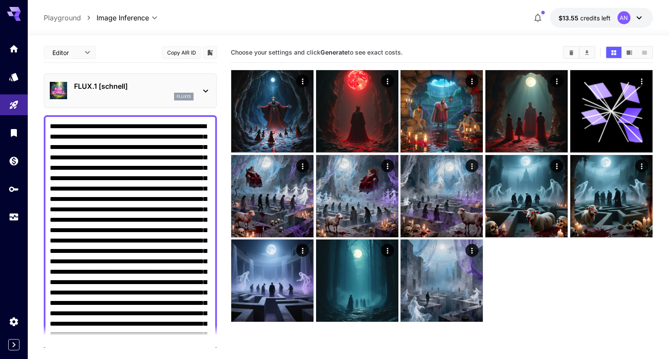
click at [224, 283] on main "**********" at bounding box center [348, 225] width 609 height 366
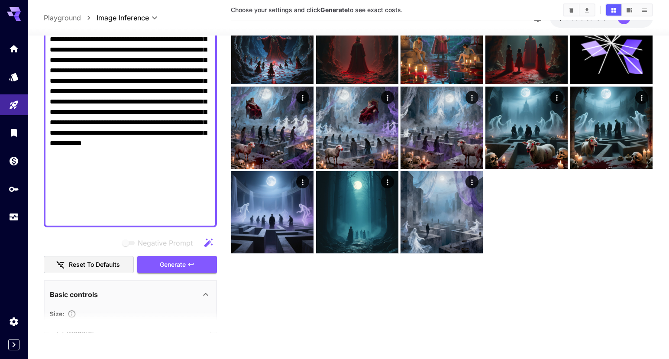
scroll to position [331, 0]
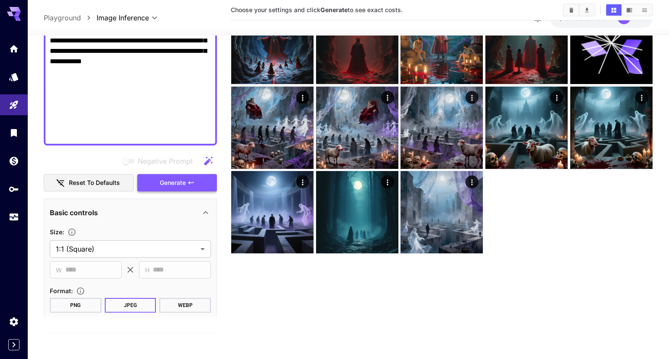
click at [182, 187] on span "Generate" at bounding box center [173, 183] width 26 height 11
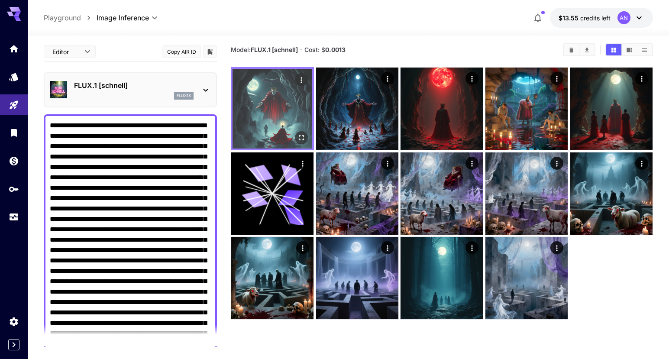
scroll to position [0, 0]
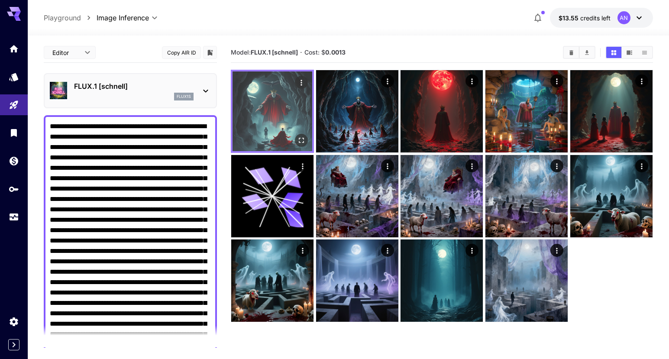
click at [282, 109] on img at bounding box center [272, 111] width 80 height 80
click at [302, 142] on icon "Open in fullscreen" at bounding box center [301, 140] width 9 height 9
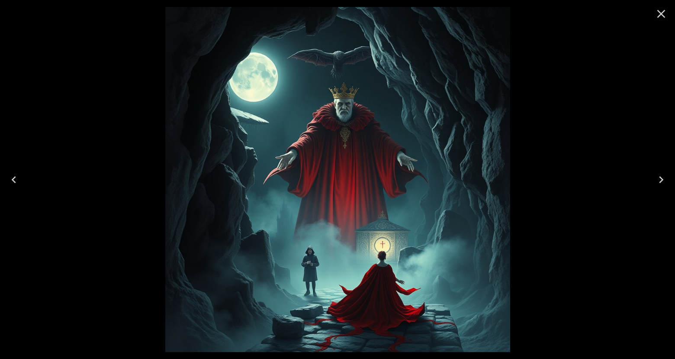
click at [659, 12] on icon "Close" at bounding box center [662, 14] width 8 height 8
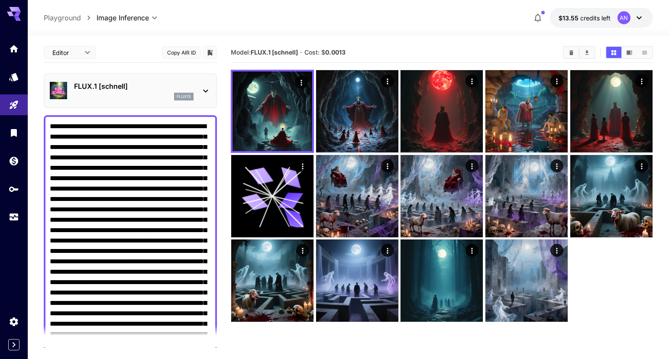
click at [203, 90] on icon at bounding box center [205, 91] width 10 height 10
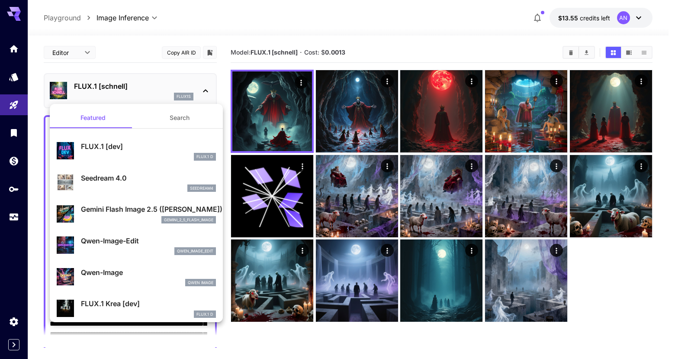
click at [136, 186] on div "seedream4" at bounding box center [148, 188] width 135 height 8
type input "**********"
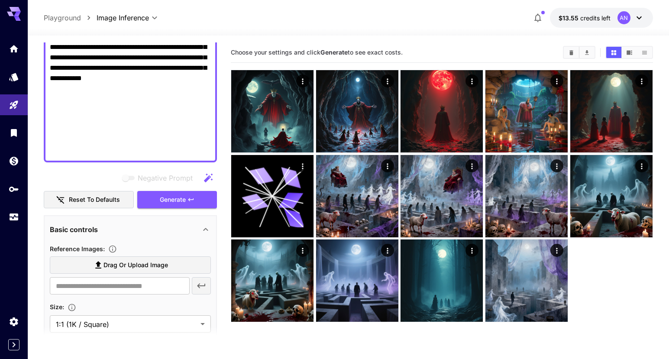
scroll to position [240, 0]
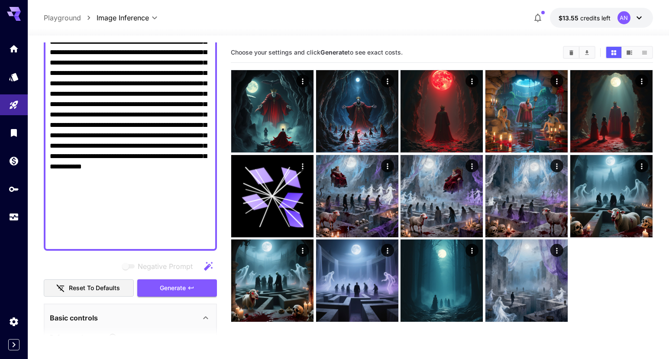
click at [155, 111] on textarea "Negative Prompt" at bounding box center [130, 63] width 161 height 364
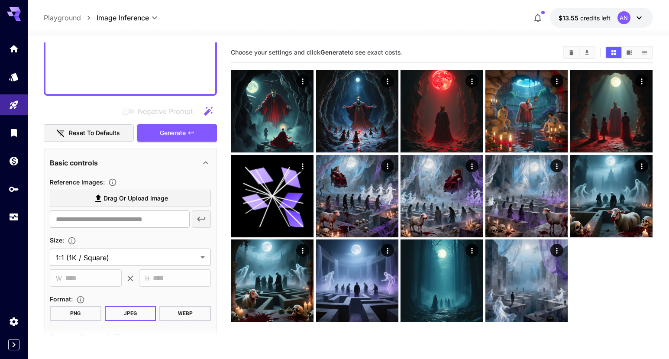
scroll to position [533, 0]
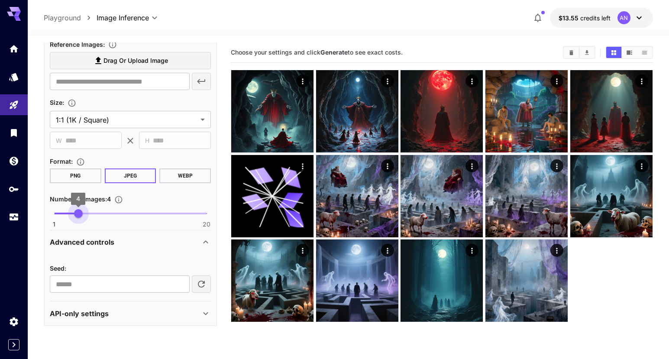
type input "*"
click at [84, 211] on span "1 20 5" at bounding box center [130, 213] width 152 height 13
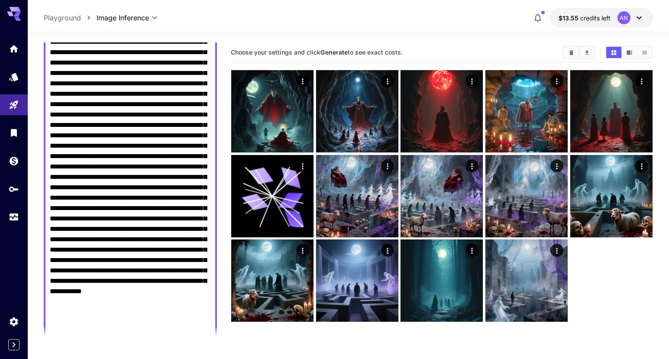
scroll to position [75, 0]
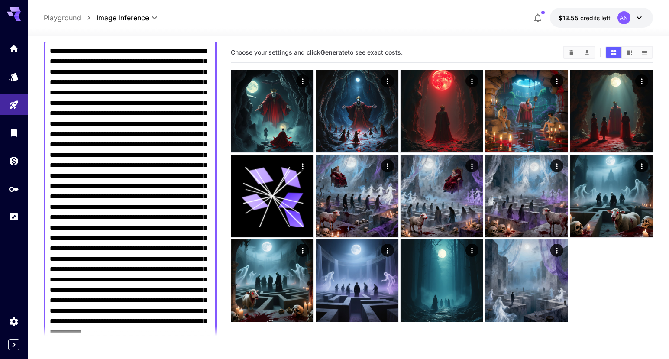
drag, startPoint x: 157, startPoint y: 133, endPoint x: 165, endPoint y: 151, distance: 19.6
click at [157, 133] on textarea "Negative Prompt" at bounding box center [130, 228] width 161 height 364
click at [94, 152] on textarea "Negative Prompt" at bounding box center [130, 238] width 161 height 384
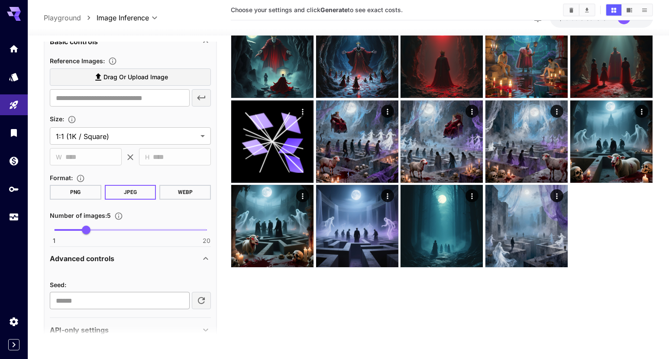
scroll to position [554, 0]
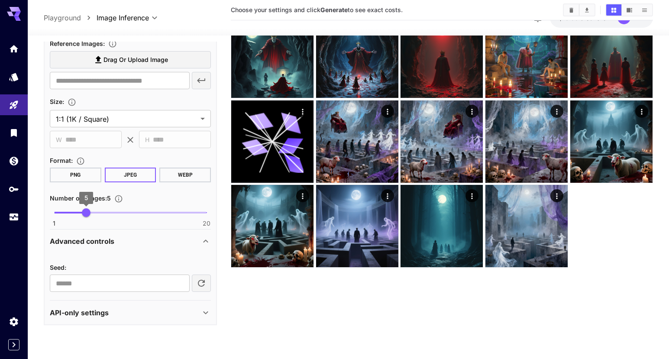
type textarea "**********"
type input "**"
drag, startPoint x: 108, startPoint y: 212, endPoint x: 130, endPoint y: 212, distance: 22.1
click at [130, 212] on span "10" at bounding box center [126, 212] width 9 height 9
click at [223, 210] on main "**********" at bounding box center [348, 171] width 609 height 366
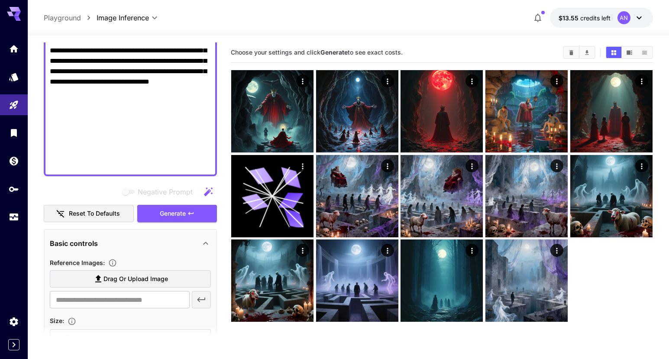
scroll to position [344, 0]
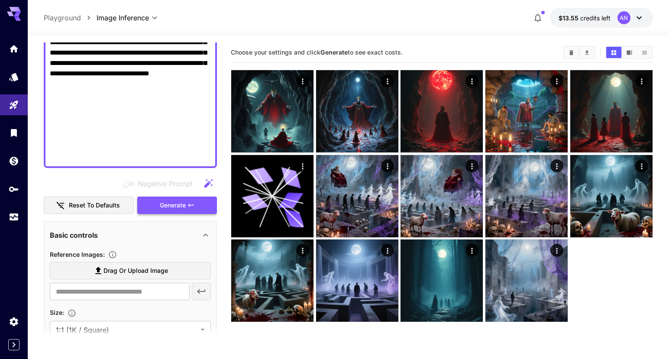
click at [187, 205] on button "Generate" at bounding box center [177, 206] width 80 height 18
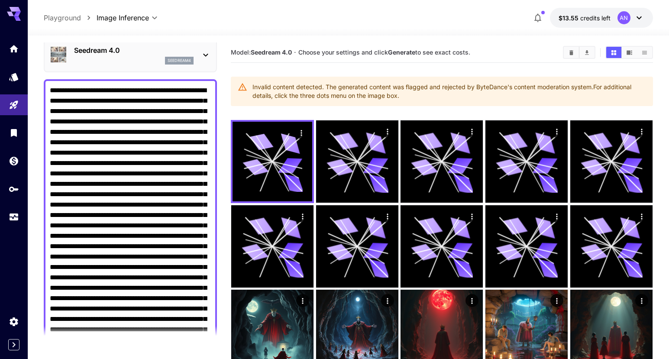
scroll to position [34, 0]
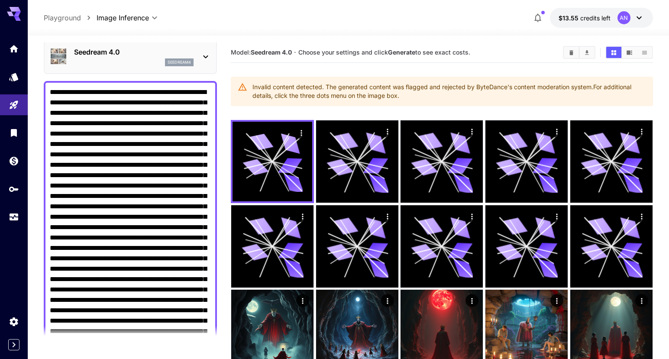
click at [98, 187] on textarea "Negative Prompt" at bounding box center [130, 279] width 161 height 384
drag, startPoint x: 116, startPoint y: 185, endPoint x: 85, endPoint y: 194, distance: 31.5
click at [85, 192] on textarea "Negative Prompt" at bounding box center [130, 279] width 161 height 384
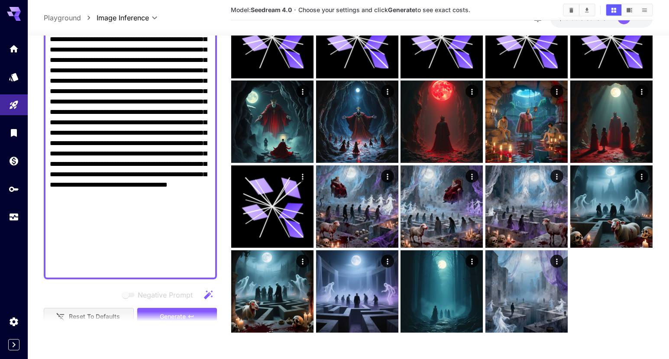
scroll to position [304, 0]
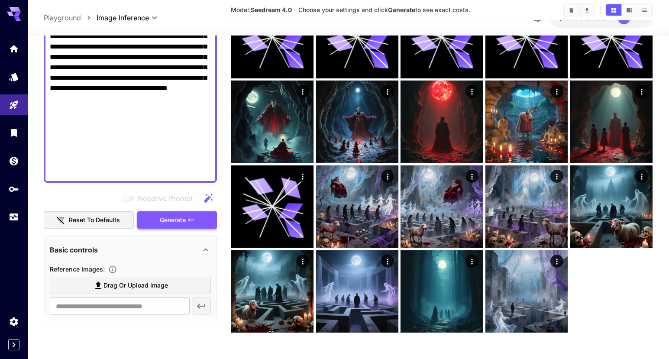
type textarea "**********"
click at [171, 214] on div "Negative Prompt Reset to defaults Generate" at bounding box center [130, 209] width 173 height 39
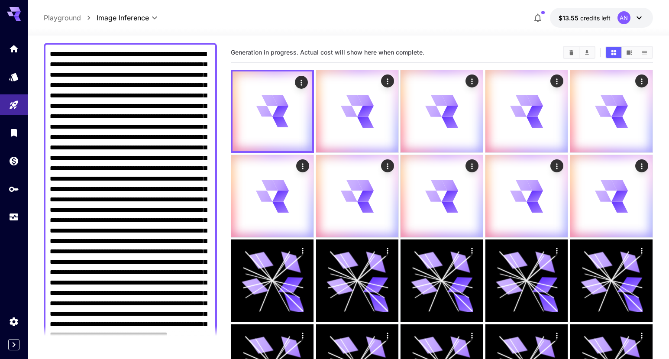
scroll to position [81, 0]
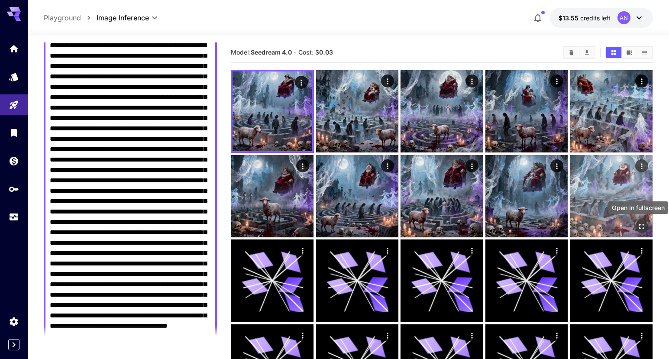
click at [641, 224] on icon "Open in fullscreen" at bounding box center [641, 226] width 9 height 9
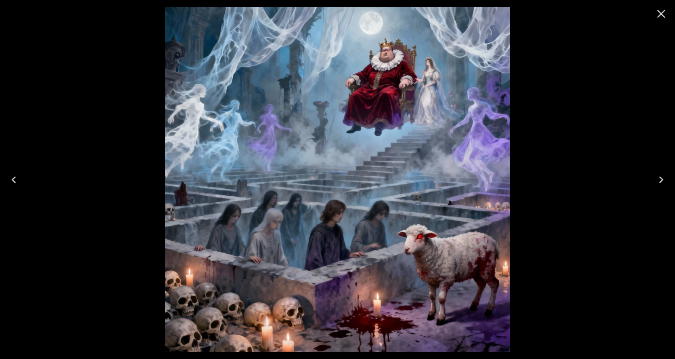
click at [662, 10] on icon "Close" at bounding box center [662, 14] width 14 height 14
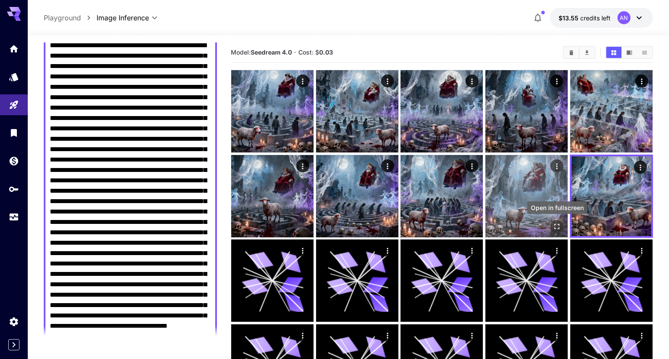
click at [556, 223] on icon "Open in fullscreen" at bounding box center [556, 226] width 9 height 9
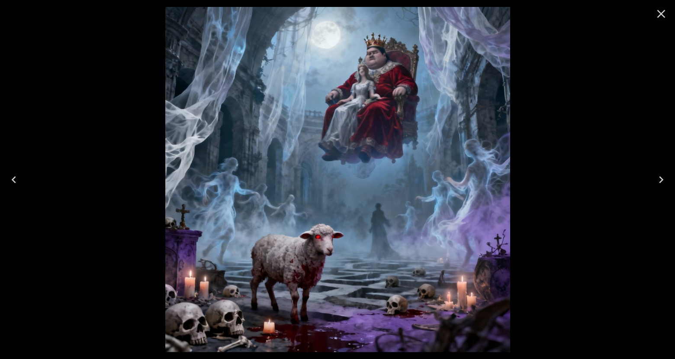
click at [663, 11] on icon "Close" at bounding box center [662, 14] width 8 height 8
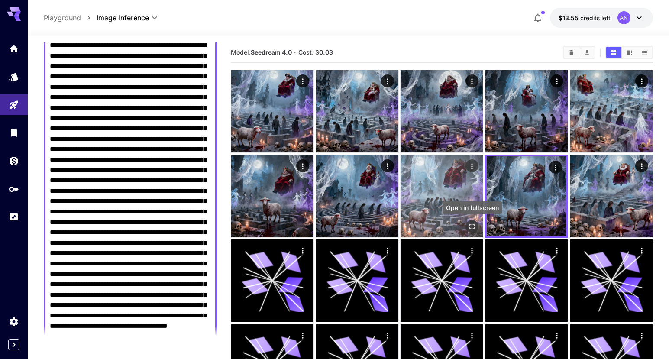
click at [471, 226] on icon "Open in fullscreen" at bounding box center [472, 226] width 9 height 9
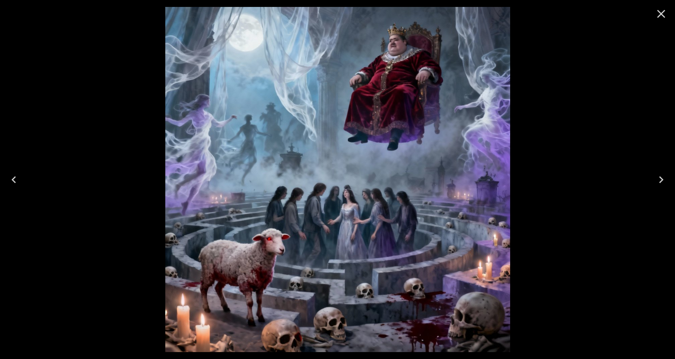
click at [660, 13] on icon "Close" at bounding box center [662, 14] width 8 height 8
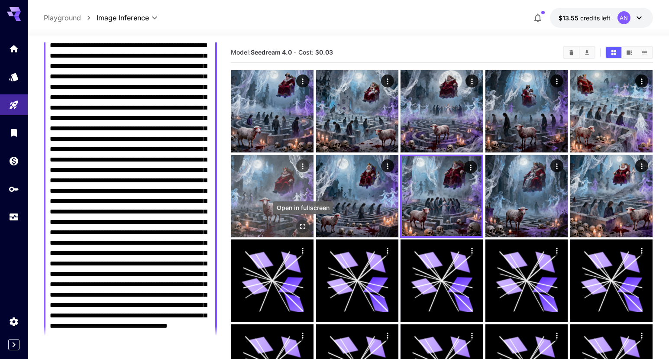
click at [301, 226] on icon "Open in fullscreen" at bounding box center [302, 226] width 9 height 9
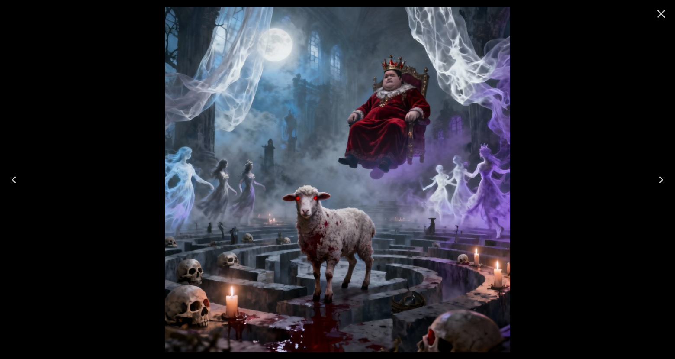
click at [651, 15] on button "Close" at bounding box center [661, 13] width 21 height 21
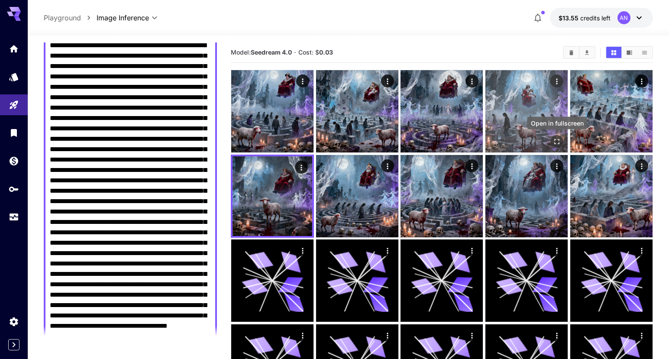
click at [559, 142] on icon "Open in fullscreen" at bounding box center [556, 141] width 9 height 9
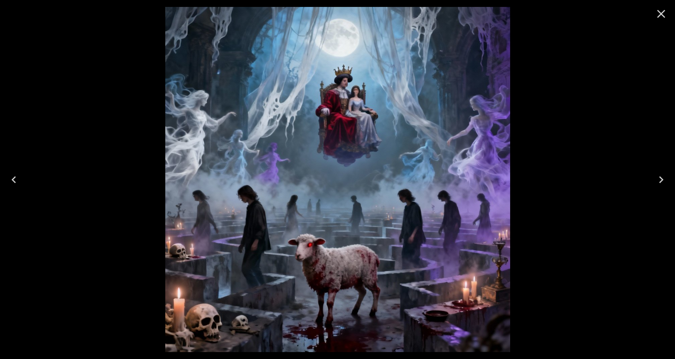
click at [663, 15] on icon "Close" at bounding box center [662, 14] width 8 height 8
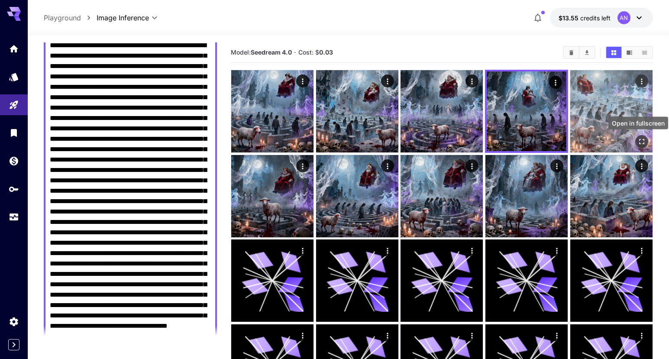
click at [642, 139] on icon "Open in fullscreen" at bounding box center [641, 141] width 9 height 9
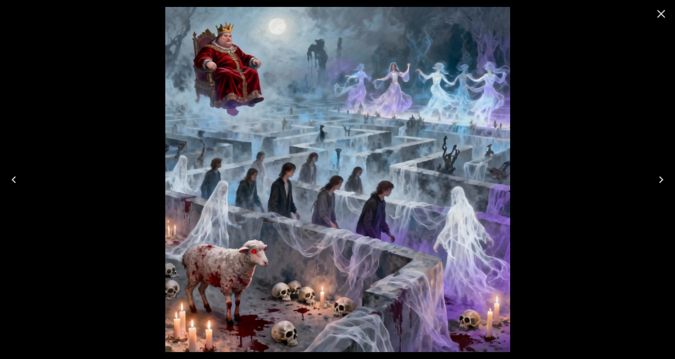
click at [662, 13] on icon "Close" at bounding box center [662, 14] width 8 height 8
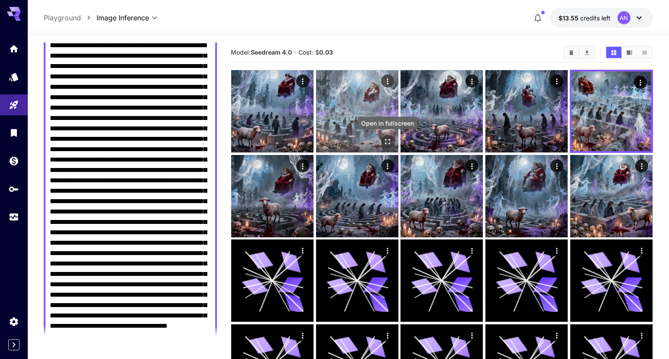
click at [387, 139] on icon "Open in fullscreen" at bounding box center [387, 141] width 9 height 9
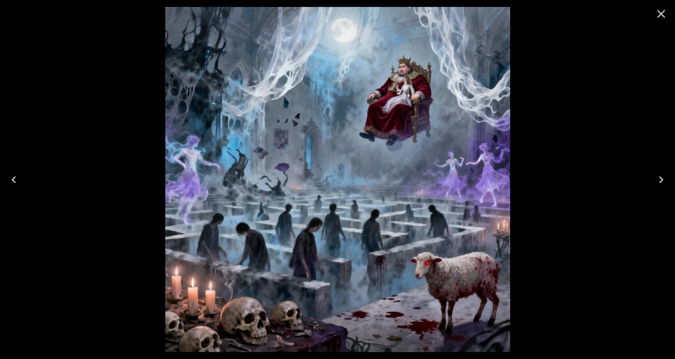
click at [658, 16] on icon "Close" at bounding box center [662, 14] width 14 height 14
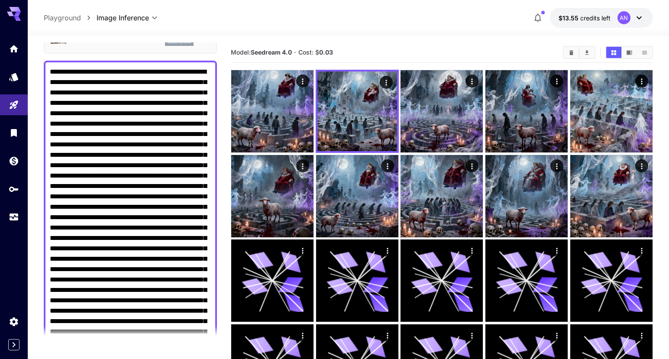
scroll to position [0, 0]
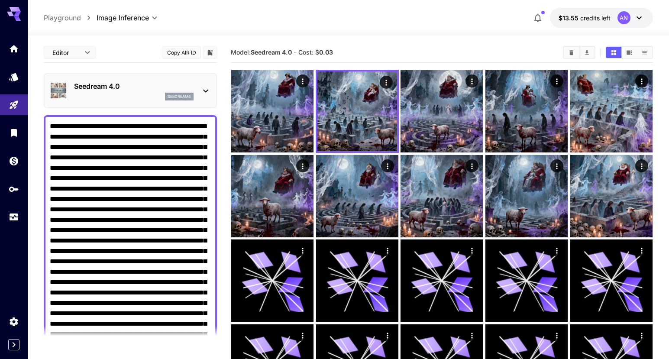
click at [145, 85] on p "Seedream 4.0" at bounding box center [133, 86] width 119 height 10
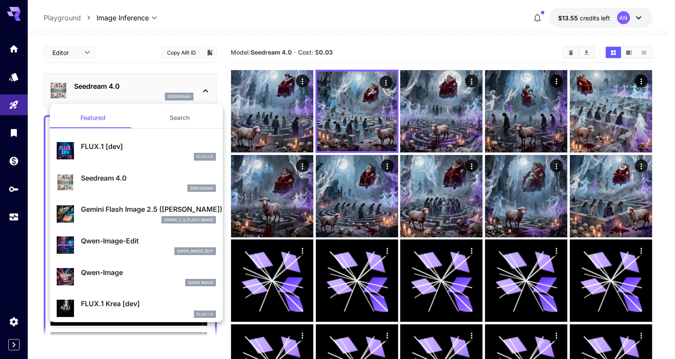
click at [127, 269] on p "Qwen-Image" at bounding box center [148, 272] width 135 height 10
type input "**********"
type input "*"
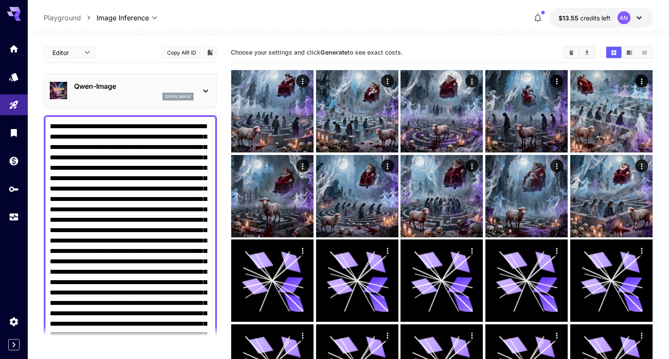
drag, startPoint x: 230, startPoint y: 178, endPoint x: 222, endPoint y: 179, distance: 8.3
click at [227, 178] on main "**********" at bounding box center [348, 355] width 609 height 626
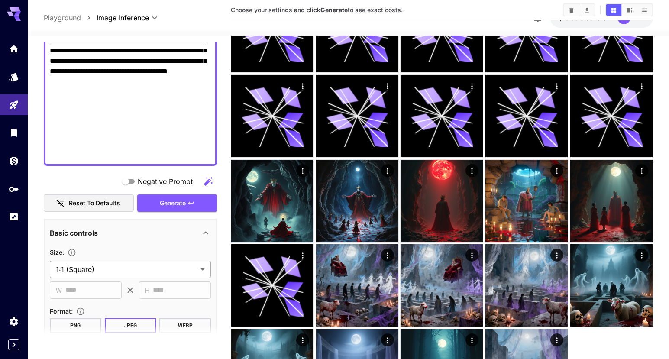
scroll to position [355, 0]
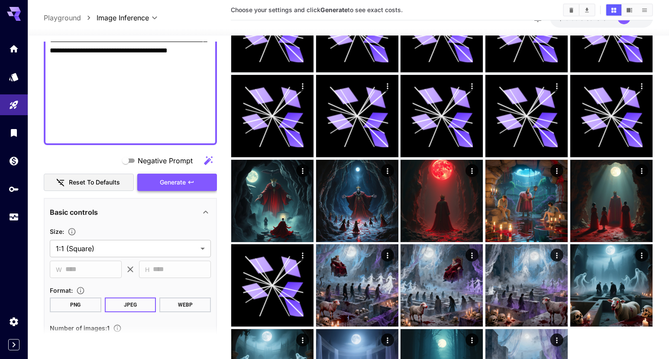
click at [171, 190] on button "Generate" at bounding box center [177, 183] width 80 height 18
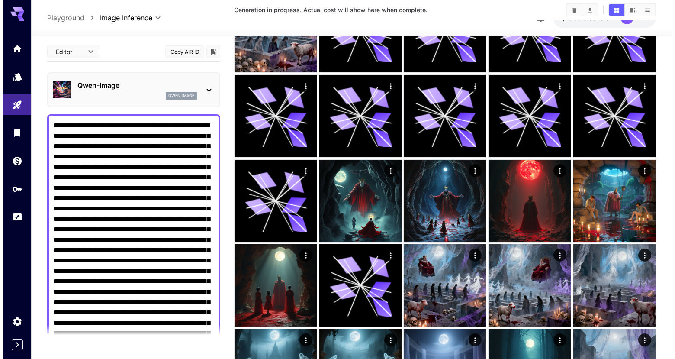
scroll to position [0, 0]
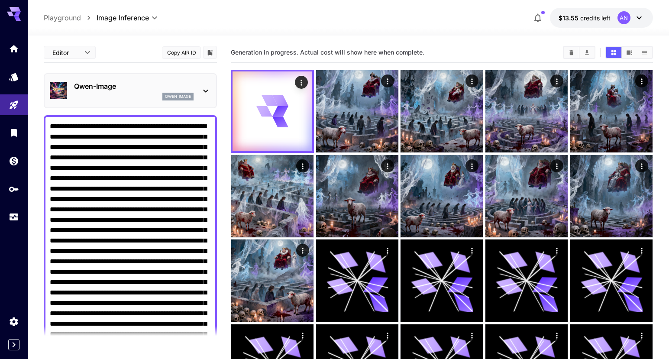
click at [183, 81] on p "Qwen-Image" at bounding box center [133, 86] width 119 height 10
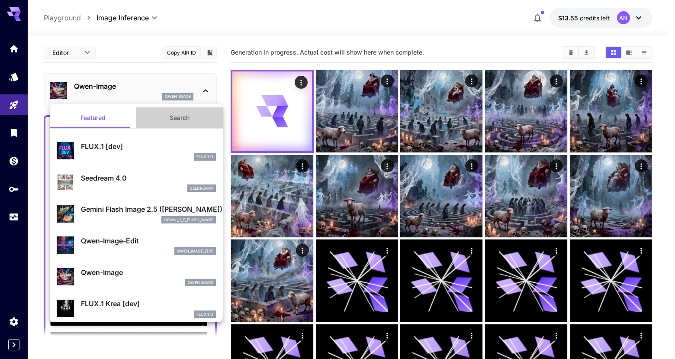
click at [178, 118] on button "Search" at bounding box center [179, 117] width 87 height 21
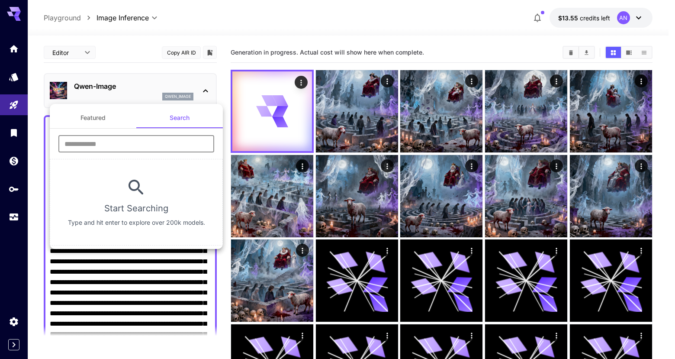
click at [137, 144] on input "text" at bounding box center [136, 143] width 156 height 17
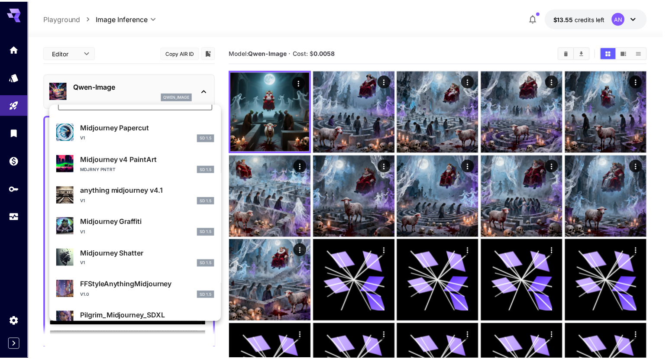
scroll to position [62, 0]
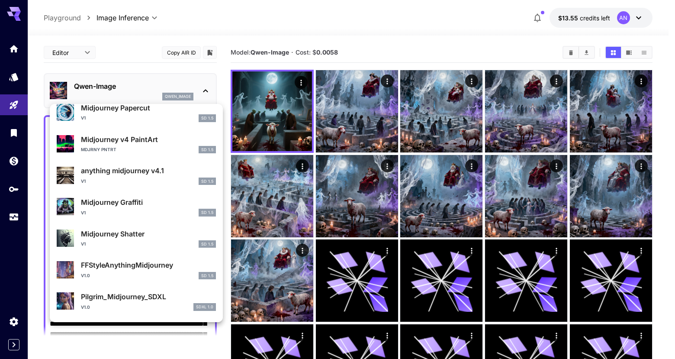
type input "**********"
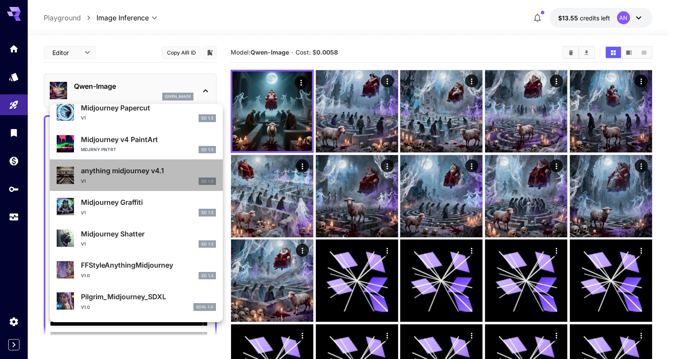
click at [140, 175] on p "anything midjourney v4.1" at bounding box center [148, 170] width 135 height 10
type input "**********"
type input "***"
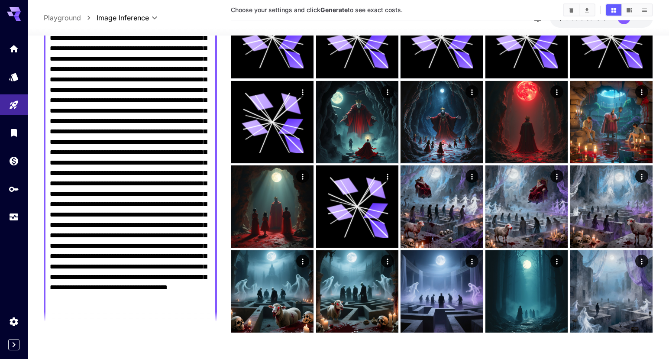
scroll to position [483, 0]
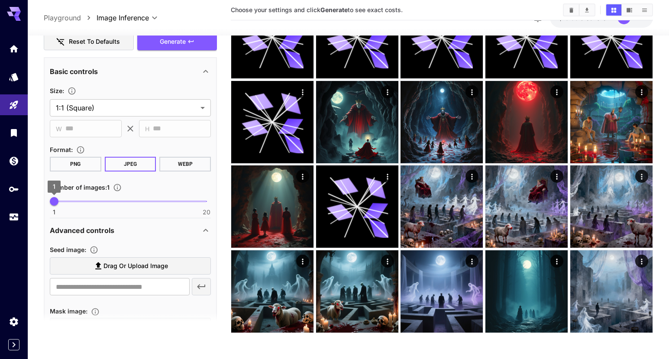
click at [58, 201] on span "1" at bounding box center [54, 201] width 9 height 9
click at [64, 201] on span "2" at bounding box center [62, 201] width 9 height 9
click at [67, 201] on span "2" at bounding box center [62, 201] width 9 height 9
type input "*"
click at [176, 45] on div "Negative Prompt Reset to defaults Generate" at bounding box center [130, 30] width 173 height 39
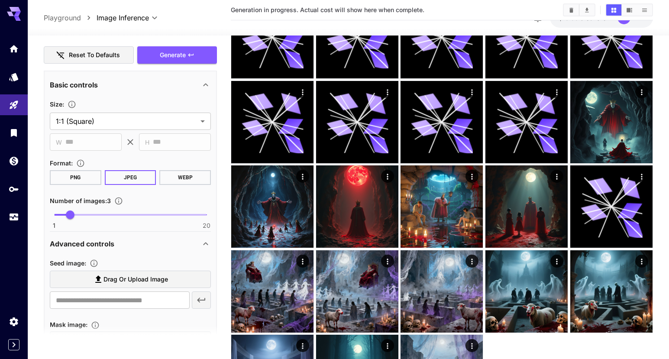
click at [226, 90] on main "**********" at bounding box center [348, 69] width 609 height 710
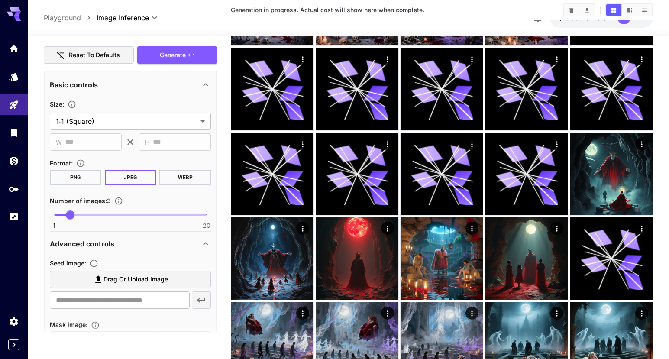
scroll to position [0, 0]
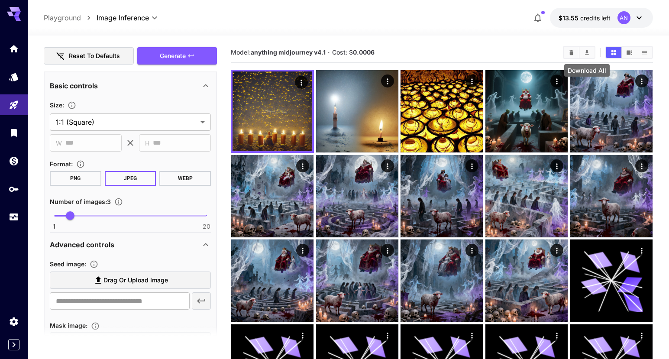
click at [588, 51] on icon "Download All" at bounding box center [587, 52] width 6 height 6
click at [588, 53] on icon "Download All" at bounding box center [587, 52] width 6 height 6
